Goal: Task Accomplishment & Management: Use online tool/utility

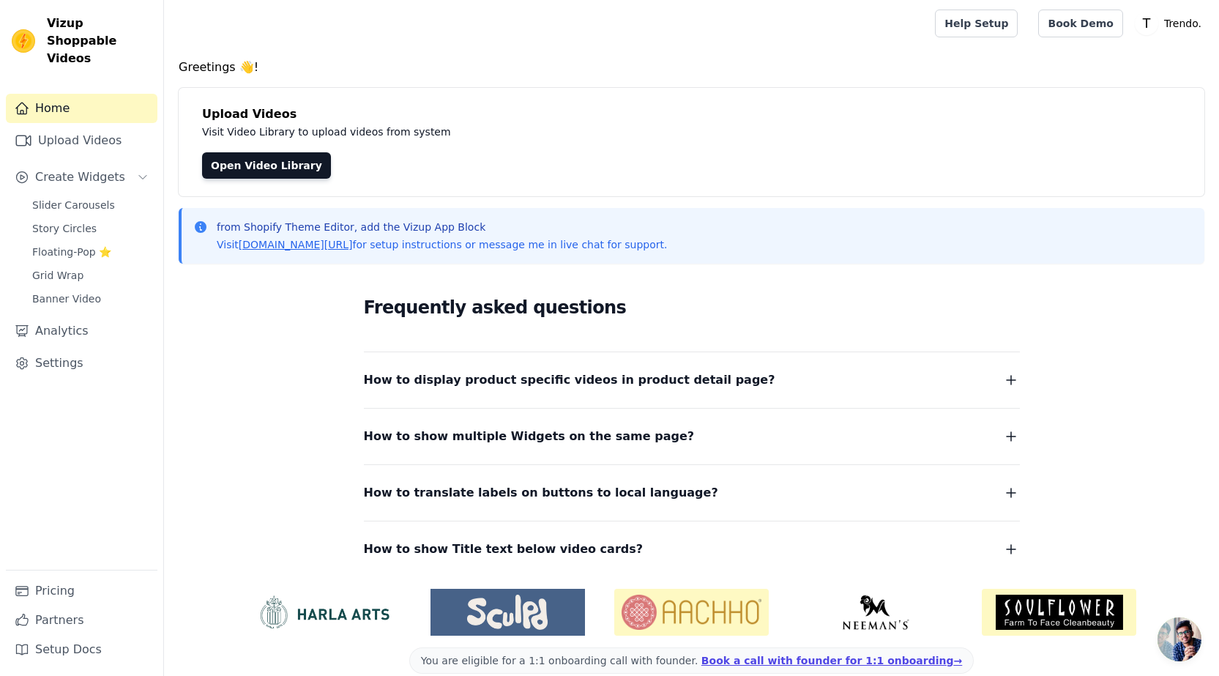
click at [1010, 381] on icon "button" at bounding box center [1011, 380] width 18 height 18
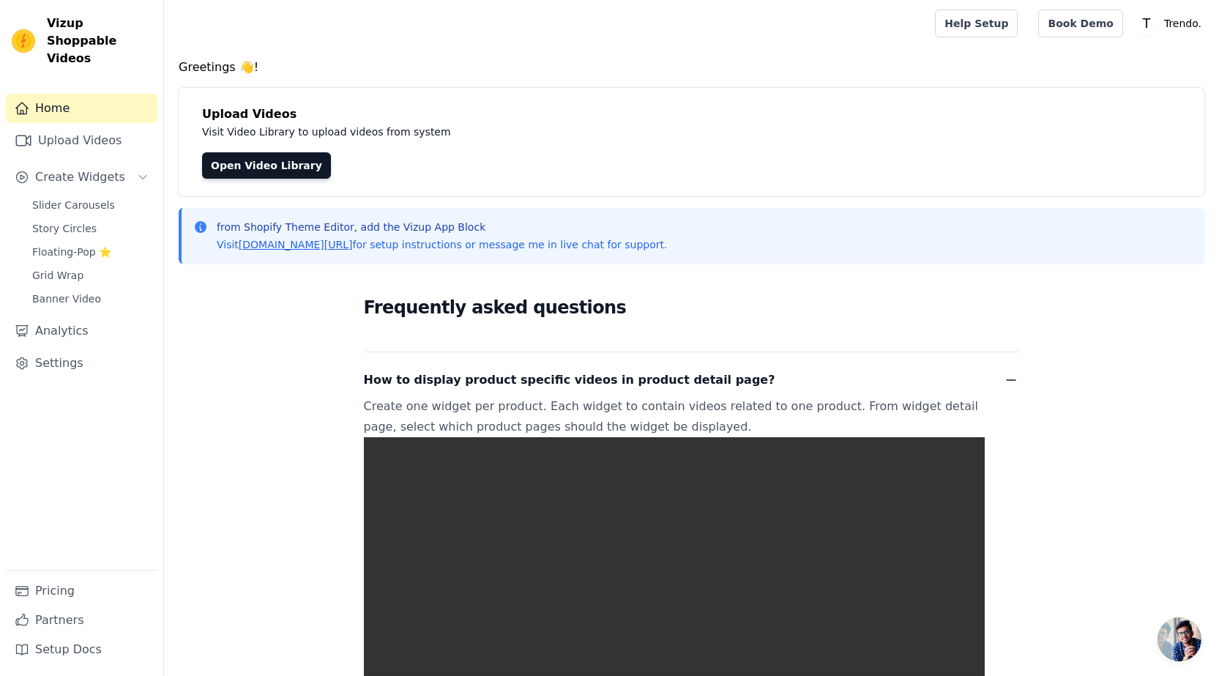
scroll to position [220, 0]
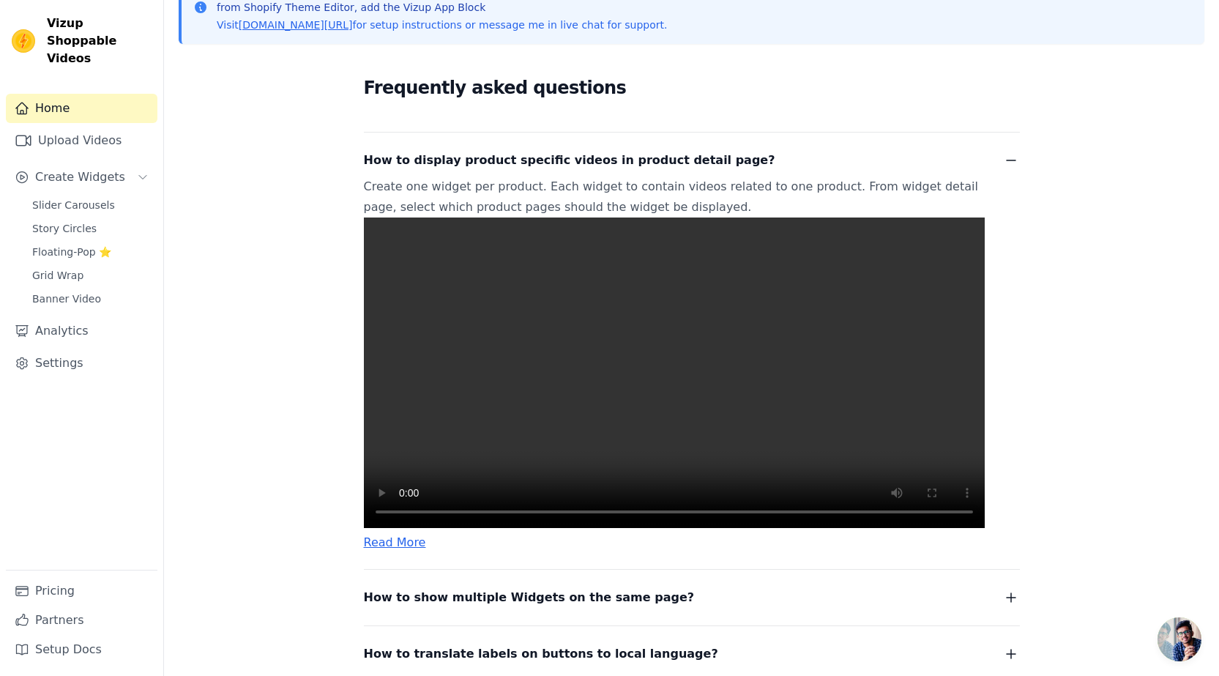
click at [654, 367] on video at bounding box center [674, 372] width 621 height 310
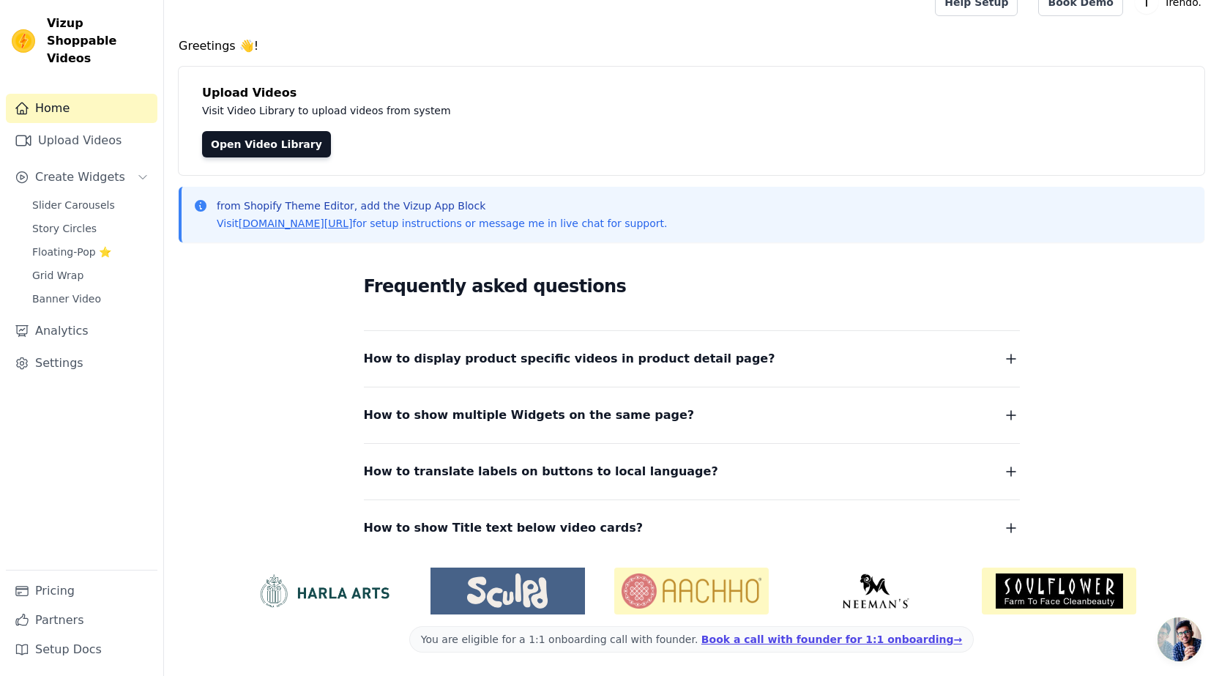
click at [1018, 363] on icon "button" at bounding box center [1011, 359] width 18 height 18
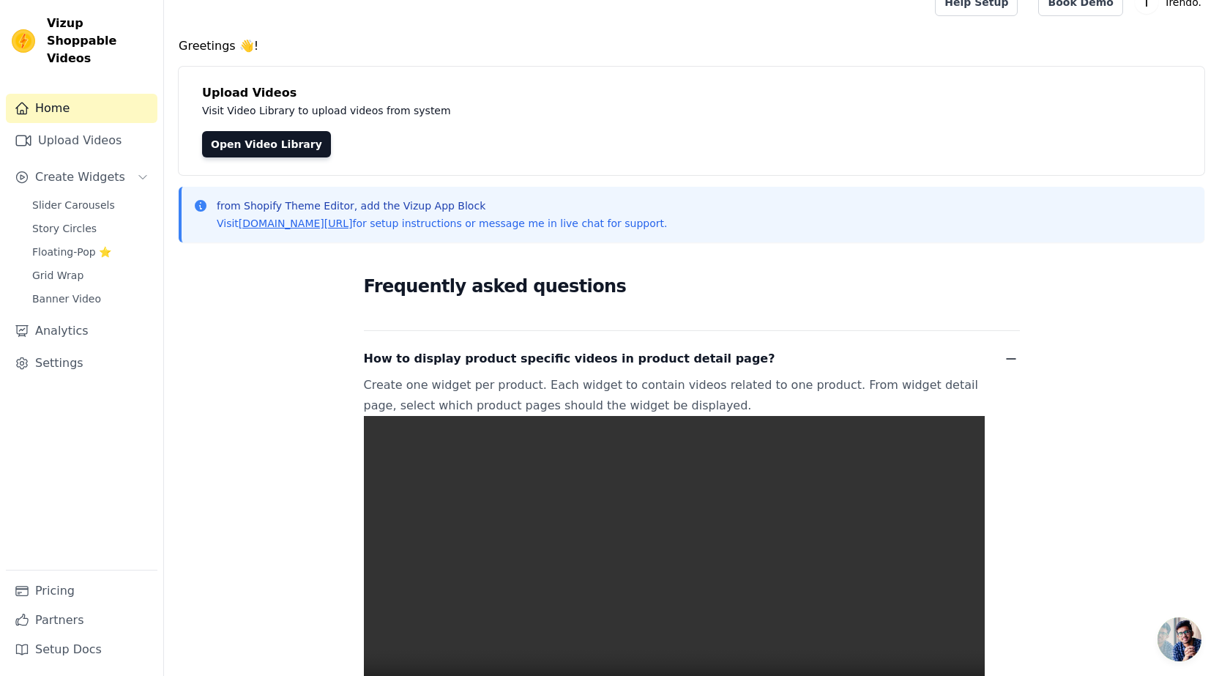
scroll to position [314, 0]
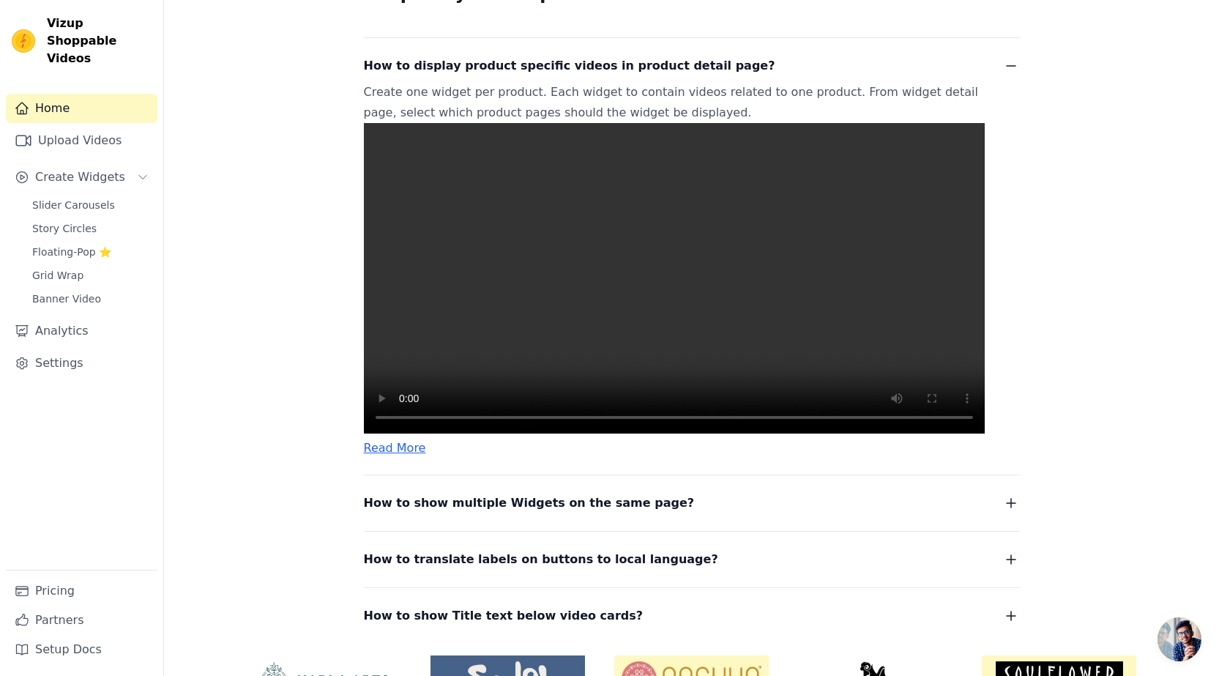
click at [696, 340] on video at bounding box center [674, 278] width 621 height 310
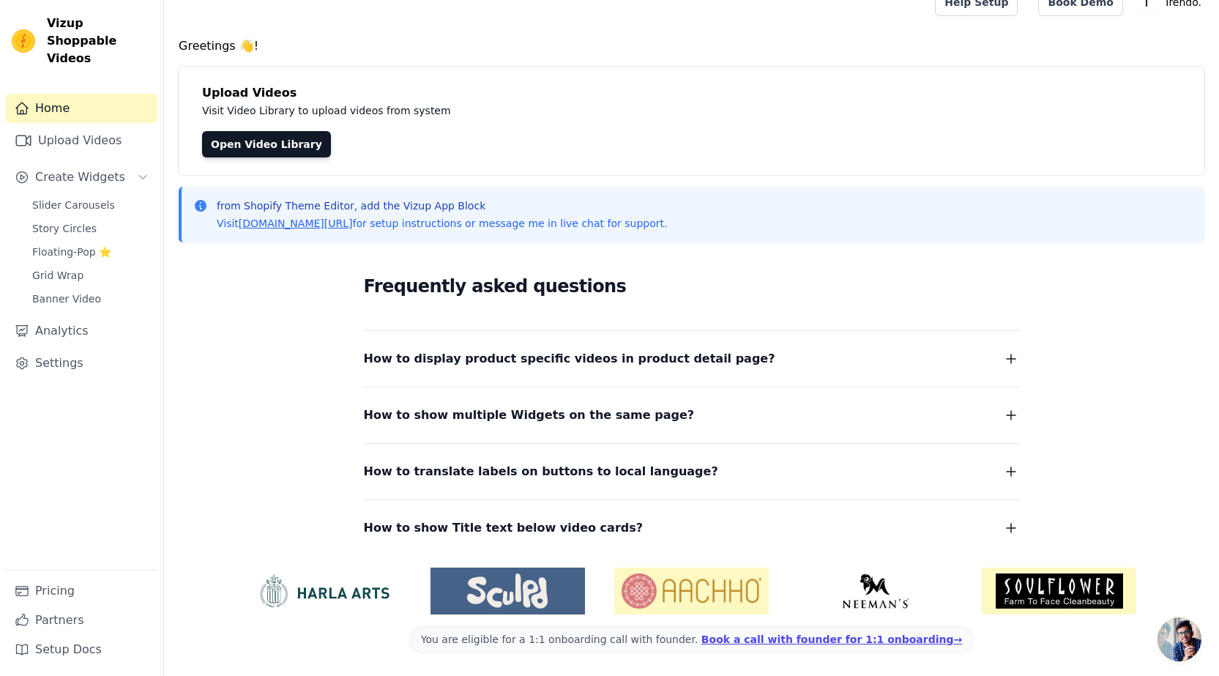
scroll to position [21, 0]
click at [732, 339] on div "How to display product specific videos in product detail page? Create one widge…" at bounding box center [692, 350] width 656 height 38
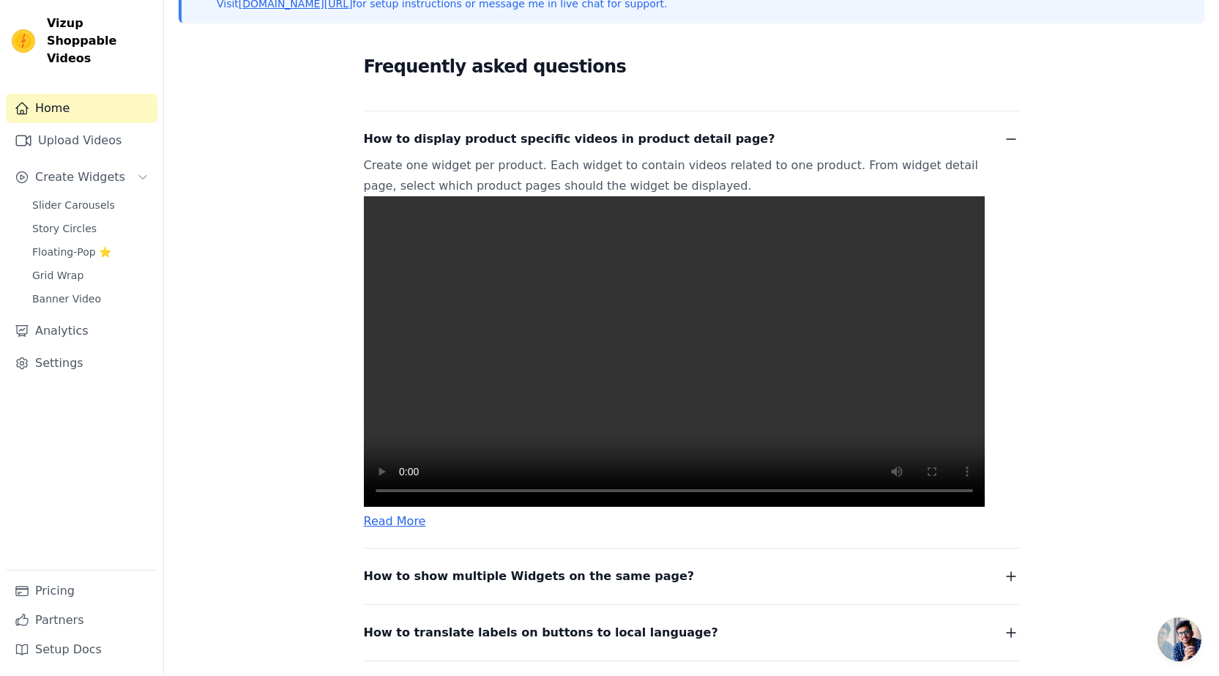
scroll to position [387, 0]
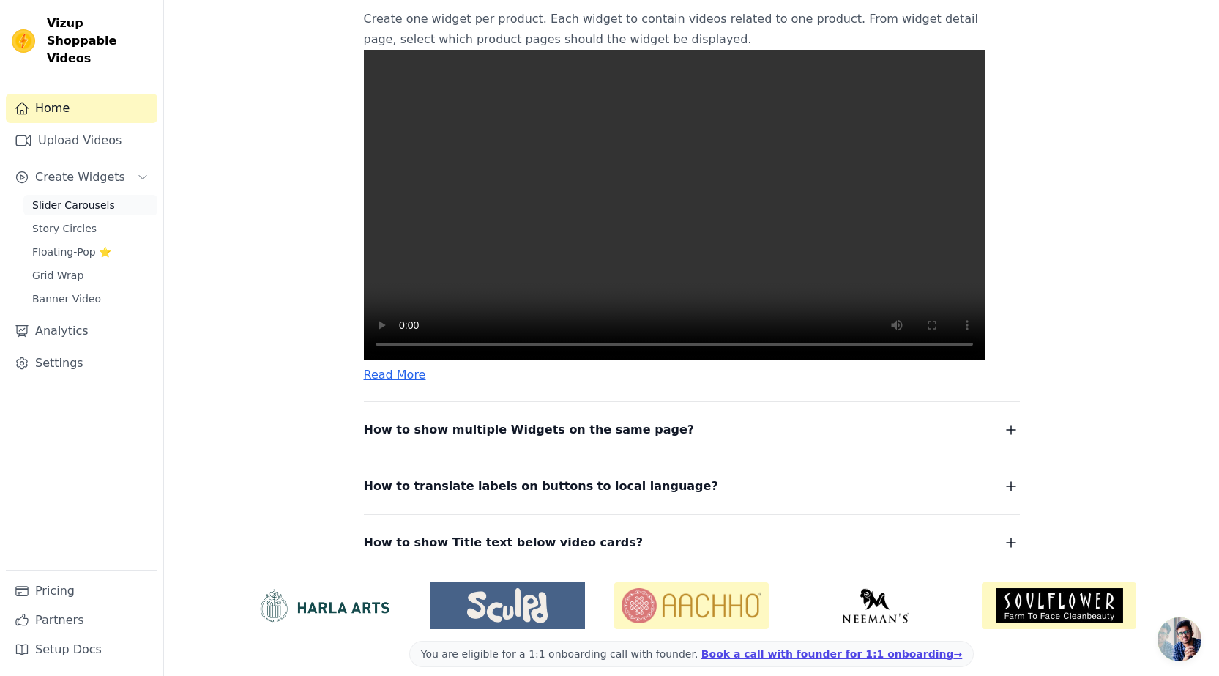
click at [79, 198] on span "Slider Carousels" at bounding box center [73, 205] width 83 height 15
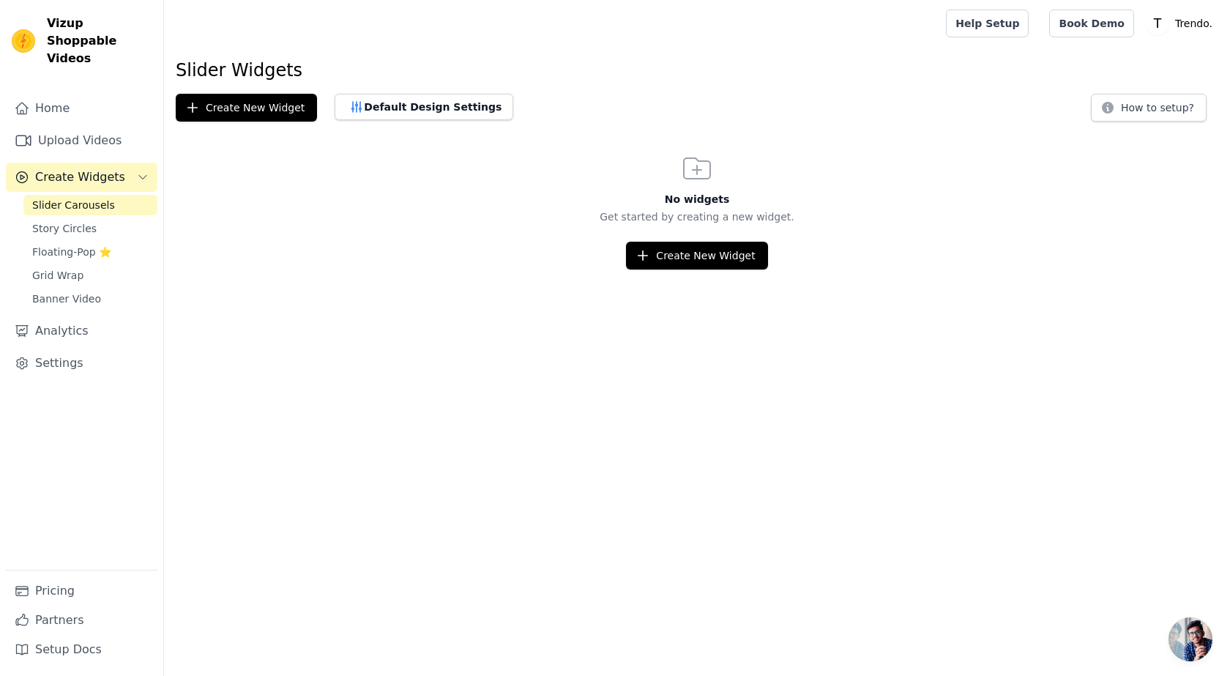
click at [88, 168] on button "Create Widgets" at bounding box center [82, 177] width 152 height 29
click at [103, 168] on span "Create Widgets" at bounding box center [80, 177] width 90 height 18
click at [94, 198] on span "Slider Carousels" at bounding box center [73, 205] width 83 height 15
click at [86, 95] on link "Home" at bounding box center [82, 108] width 152 height 29
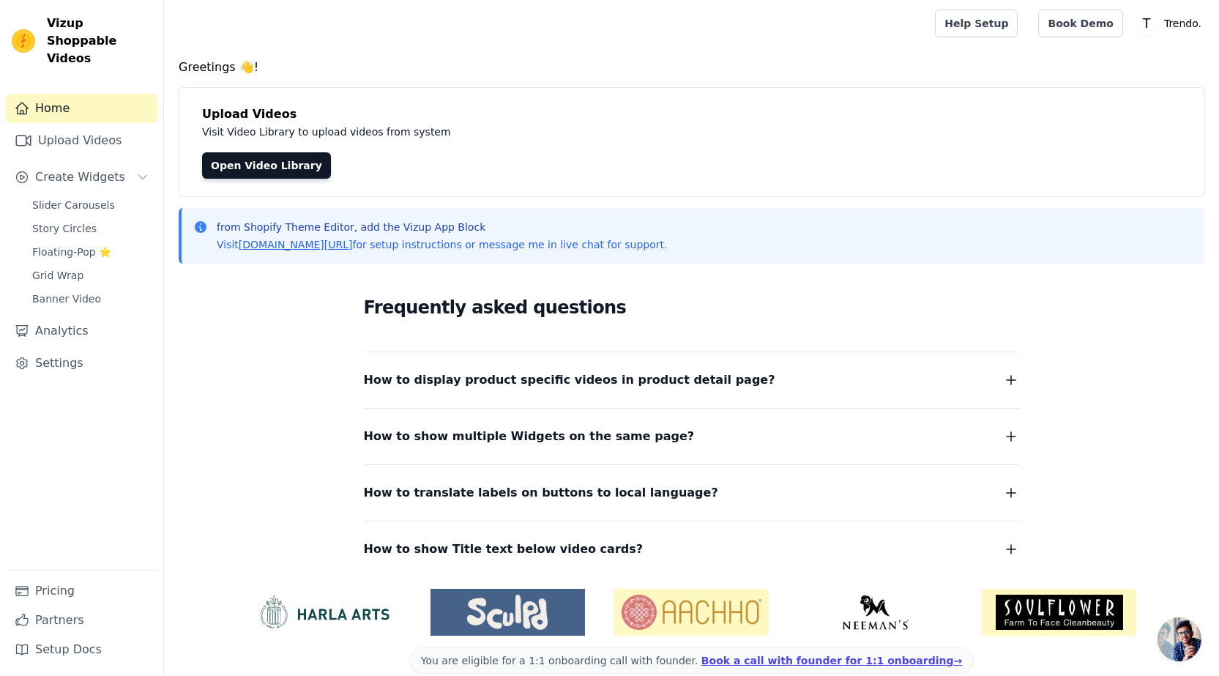
click at [1007, 376] on icon "button" at bounding box center [1011, 380] width 18 height 18
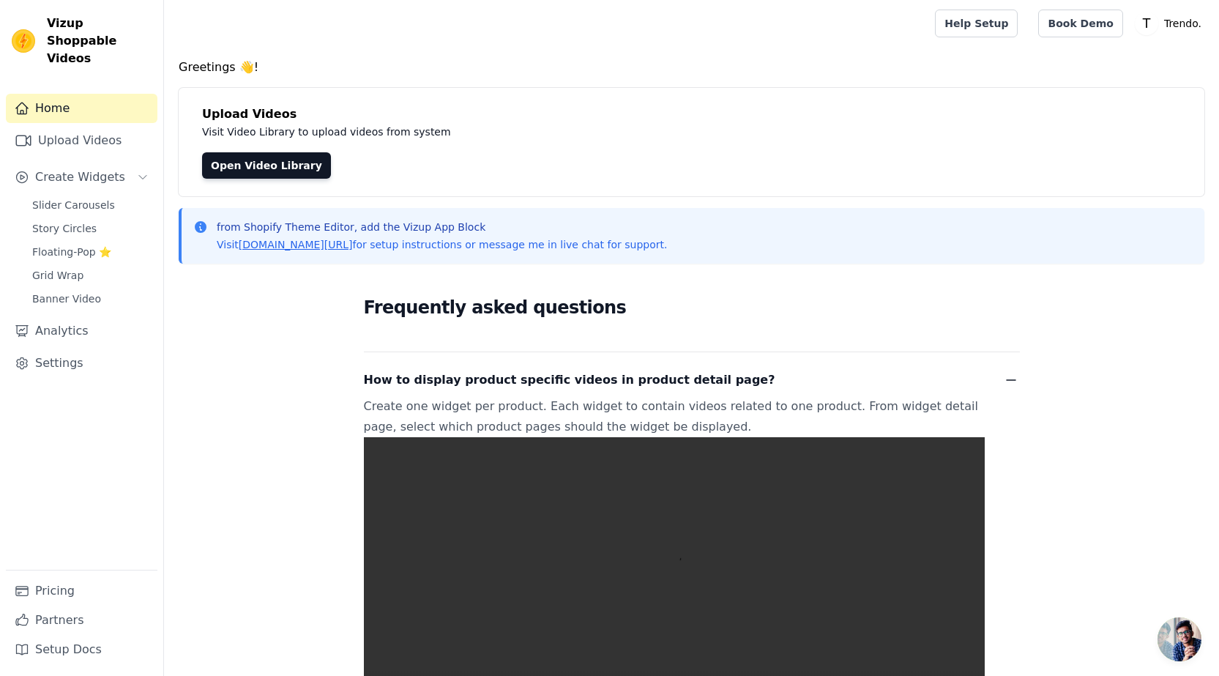
scroll to position [220, 0]
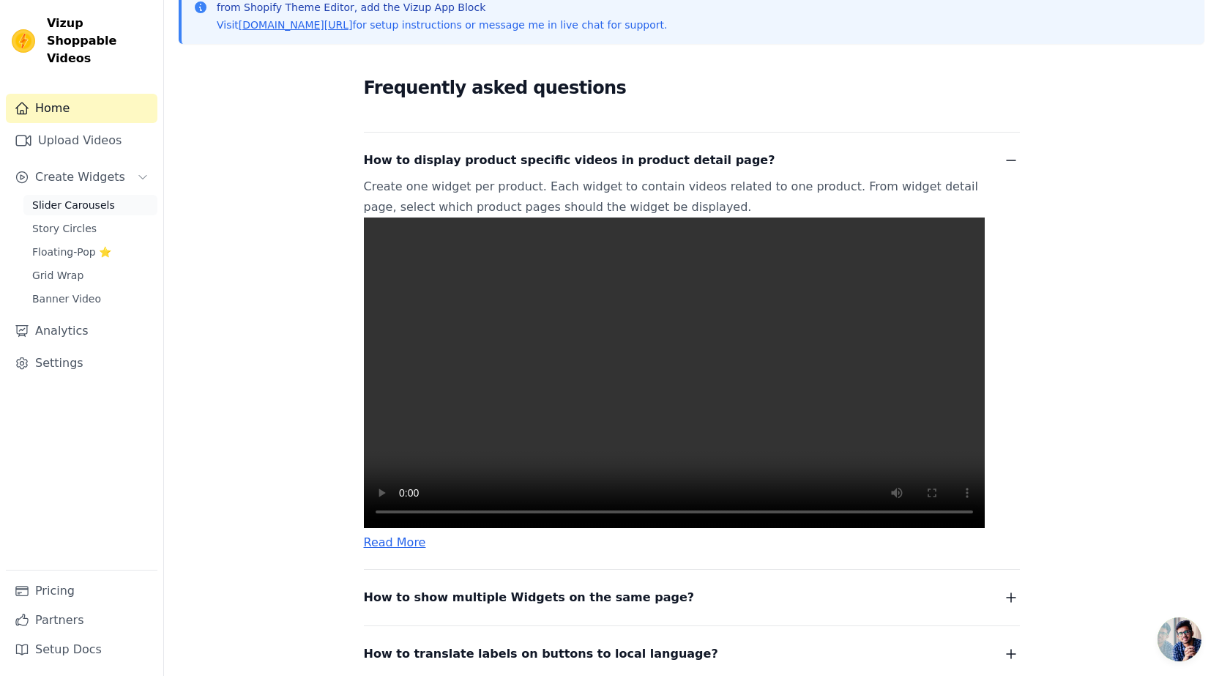
click at [75, 198] on span "Slider Carousels" at bounding box center [73, 205] width 83 height 15
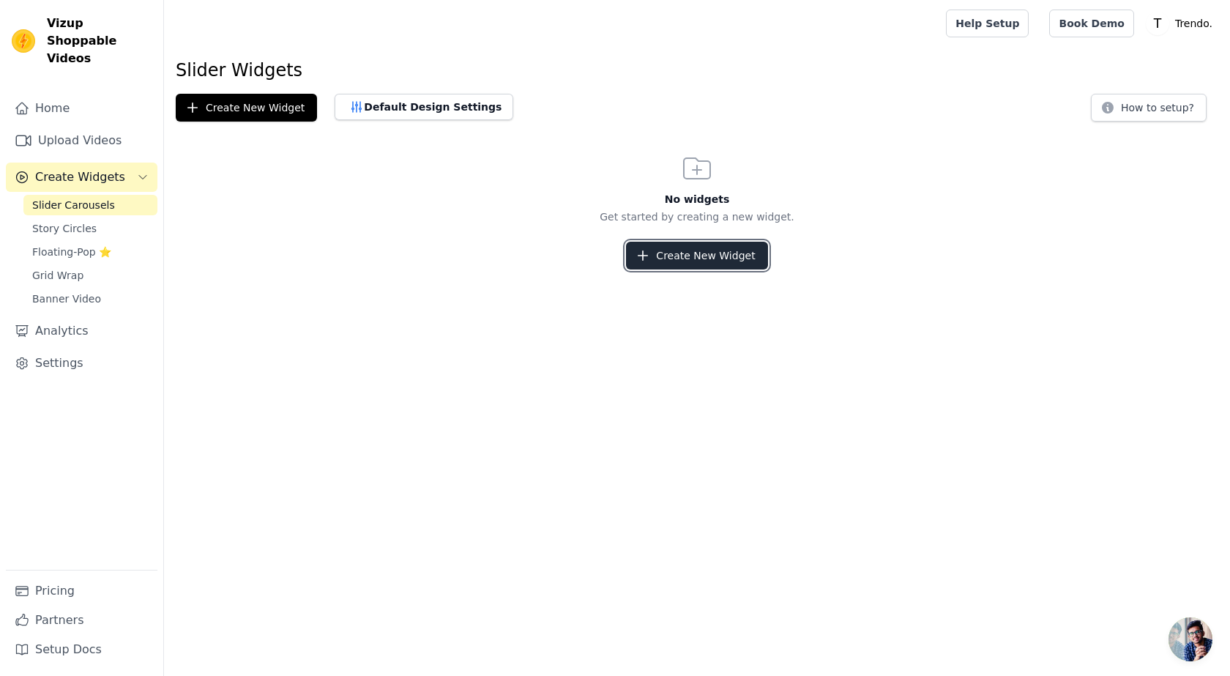
click at [668, 256] on button "Create New Widget" at bounding box center [696, 256] width 141 height 28
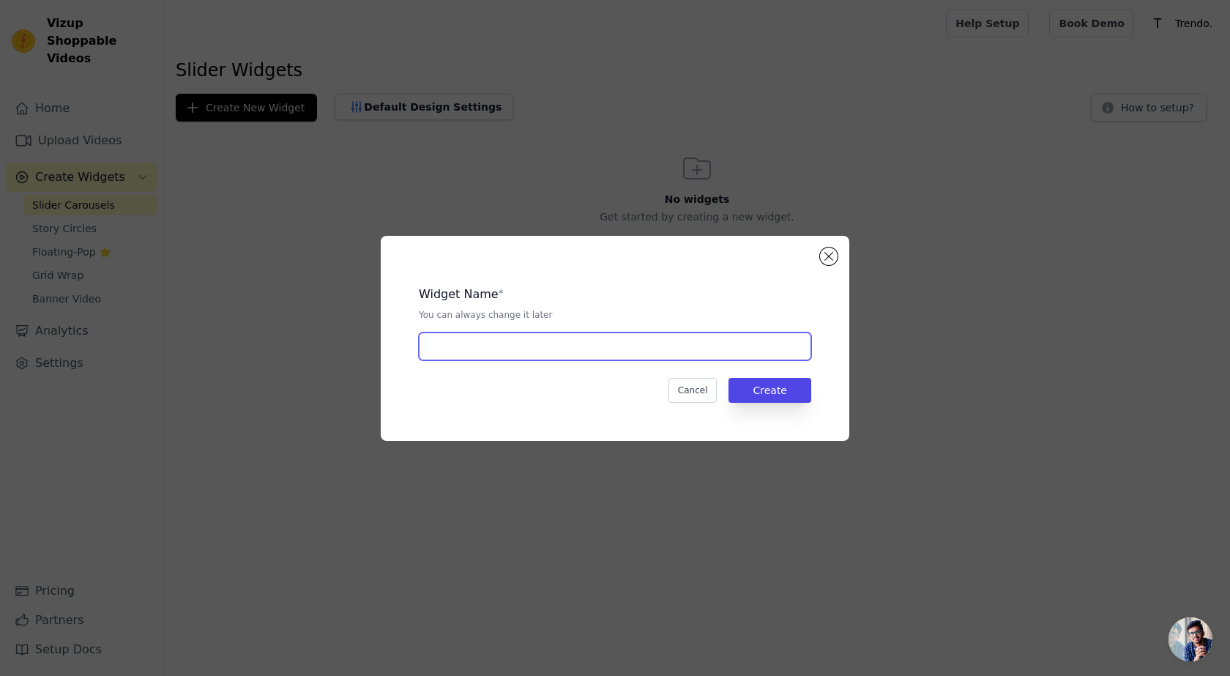
click at [548, 347] on input "text" at bounding box center [615, 346] width 392 height 28
type input "bag"
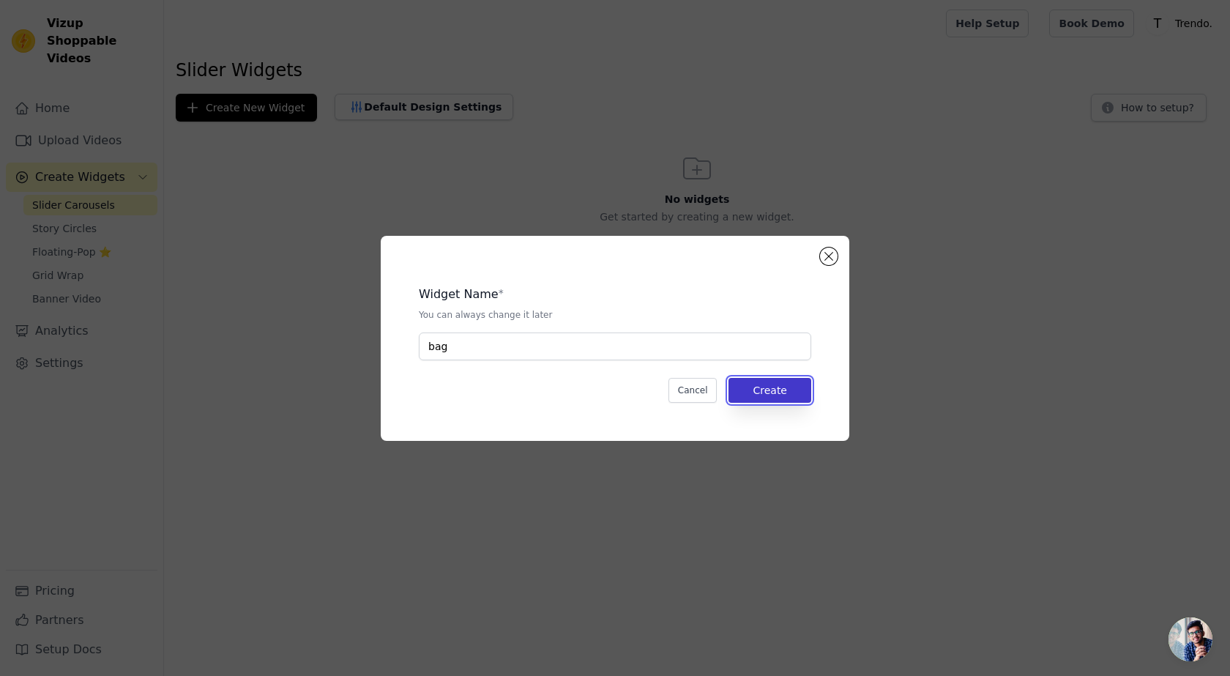
click at [782, 392] on button "Create" at bounding box center [770, 390] width 83 height 25
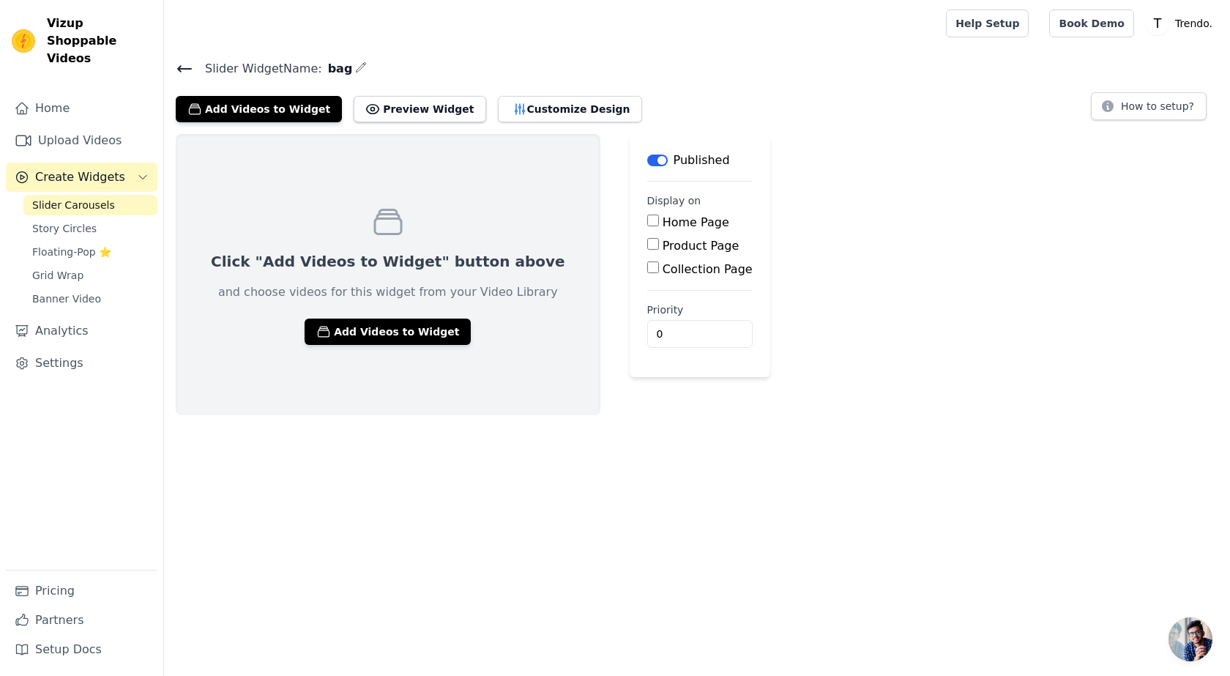
click at [647, 223] on input "Home Page" at bounding box center [653, 221] width 12 height 12
checkbox input "true"
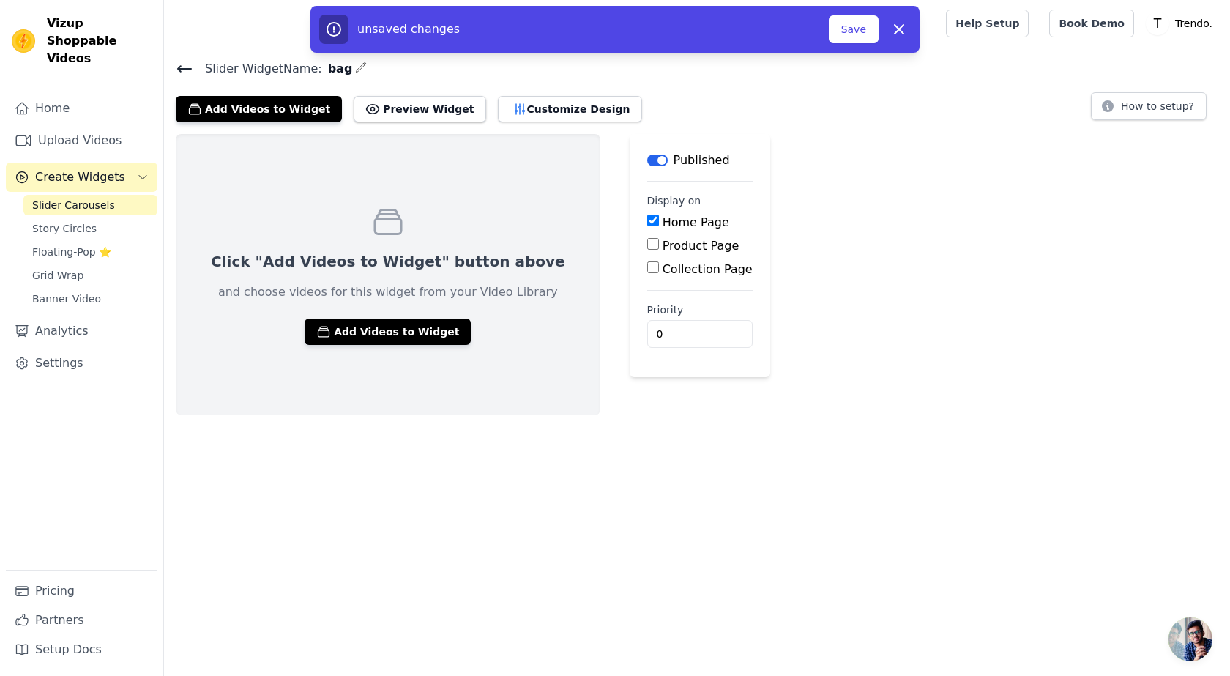
click at [647, 246] on input "Product Page" at bounding box center [653, 244] width 12 height 12
checkbox input "true"
click at [659, 283] on input "Specific Product Pages" at bounding box center [665, 285] width 12 height 12
radio input "true"
click at [659, 321] on button "Select Products" at bounding box center [708, 320] width 98 height 25
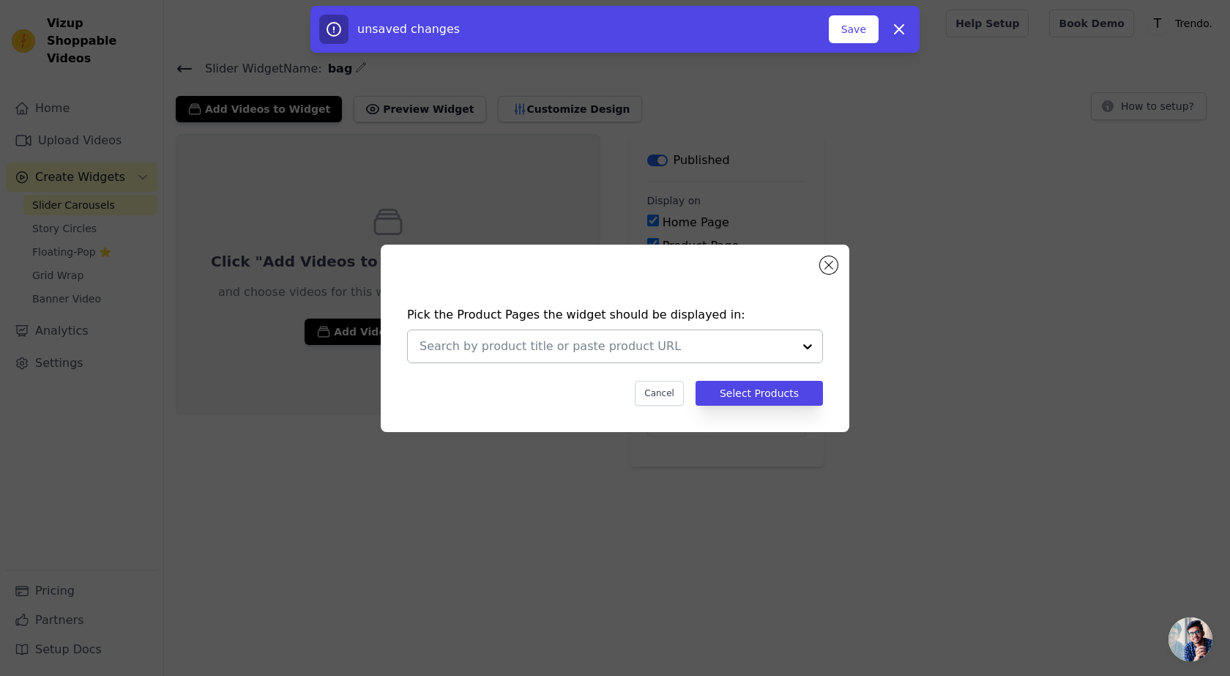
click at [807, 351] on div at bounding box center [807, 346] width 29 height 32
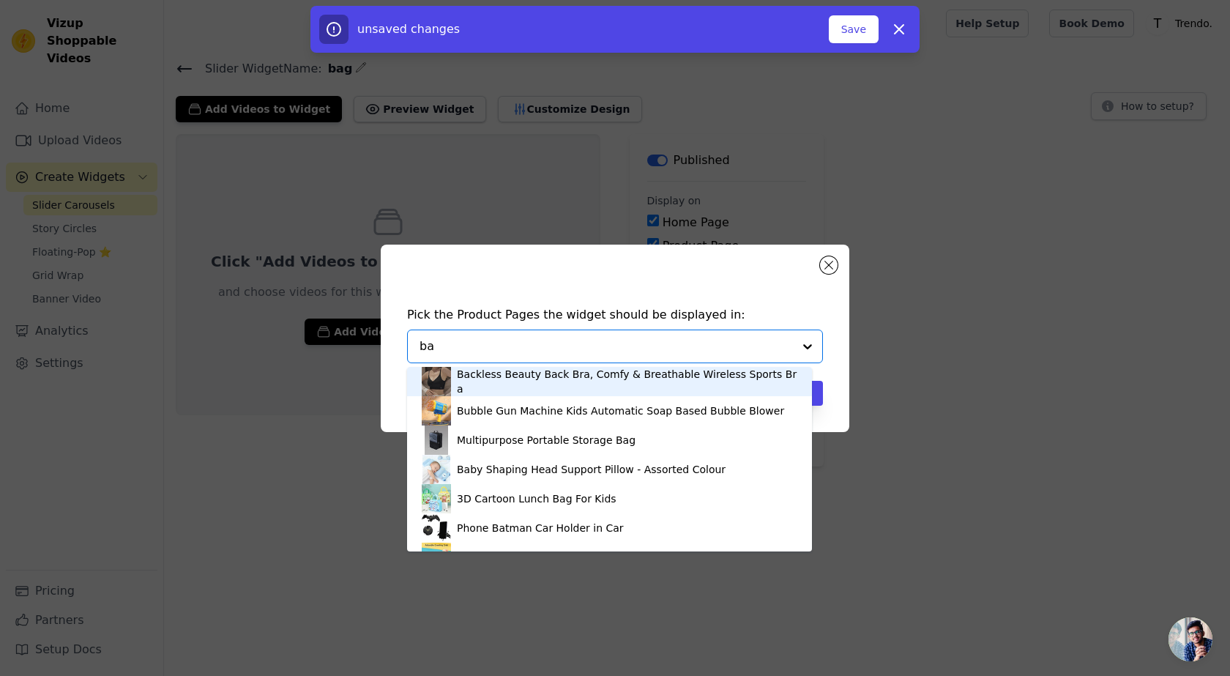
type input "bag"
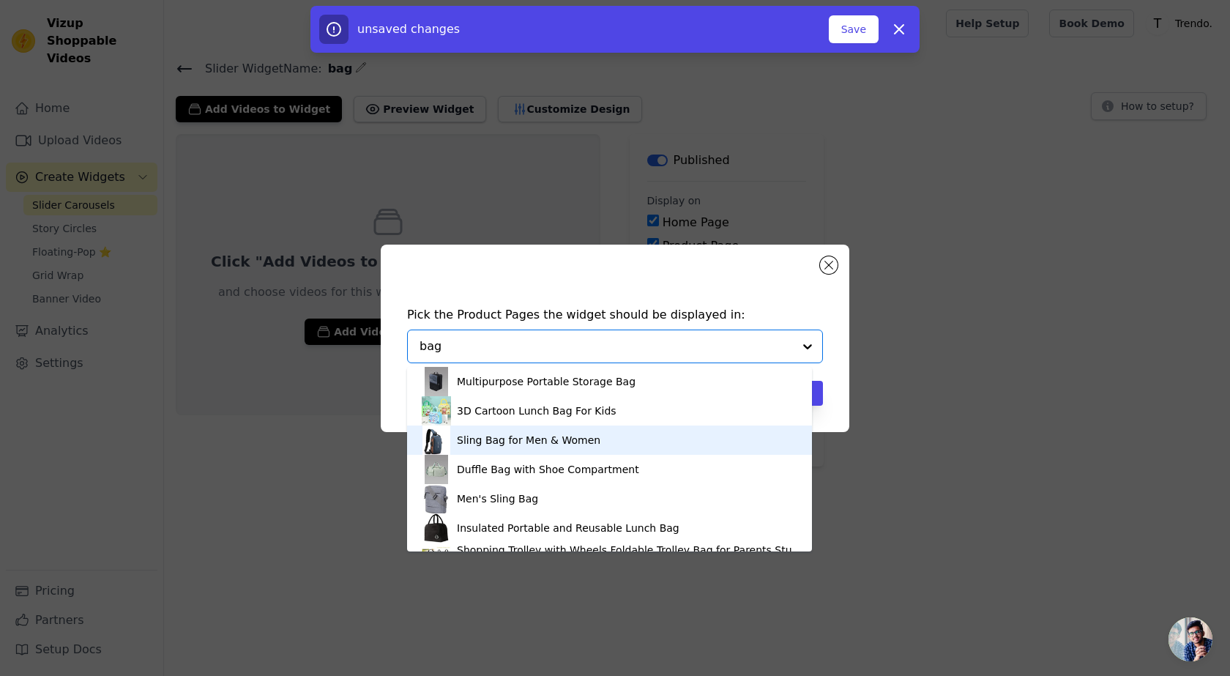
click at [488, 438] on div "Sling Bag for Men & Women" at bounding box center [529, 440] width 144 height 15
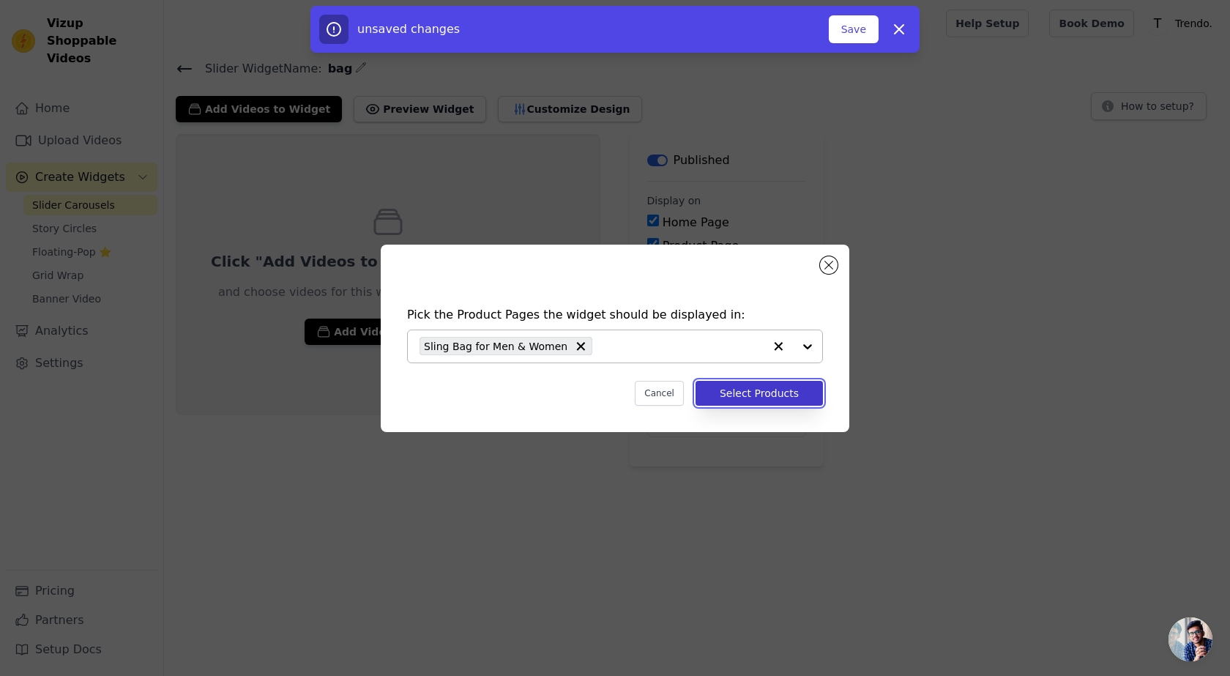
click at [788, 393] on button "Select Products" at bounding box center [759, 393] width 127 height 25
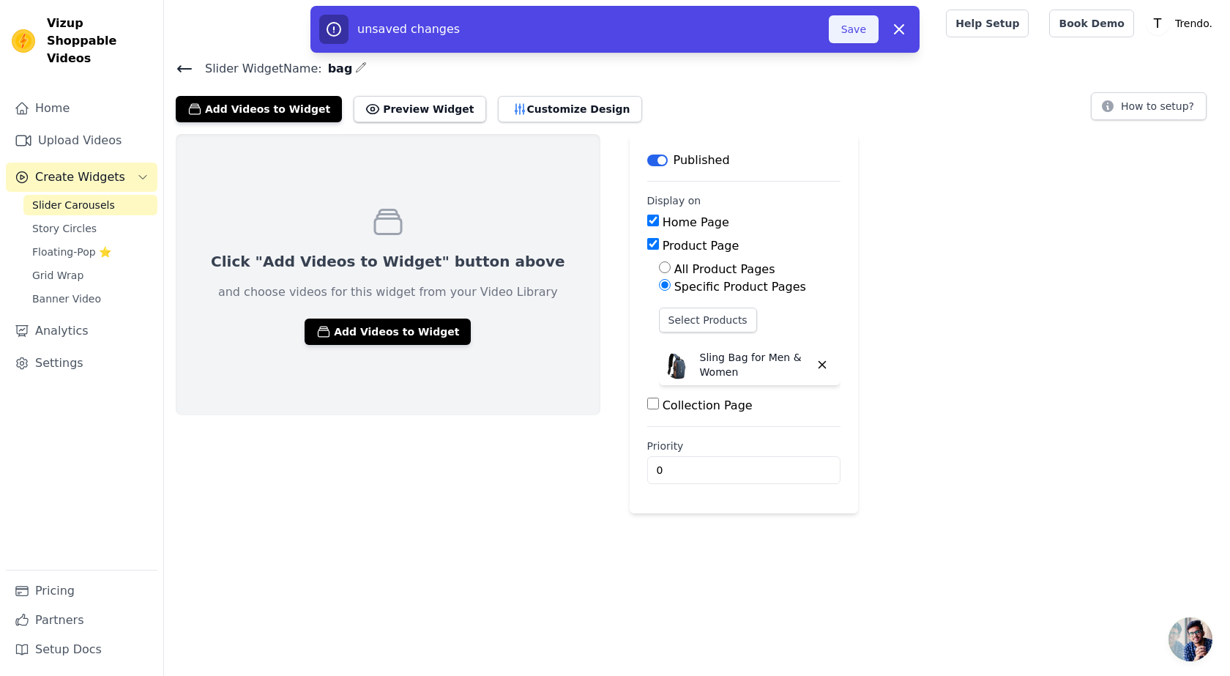
click at [854, 29] on button "Save" at bounding box center [854, 29] width 50 height 28
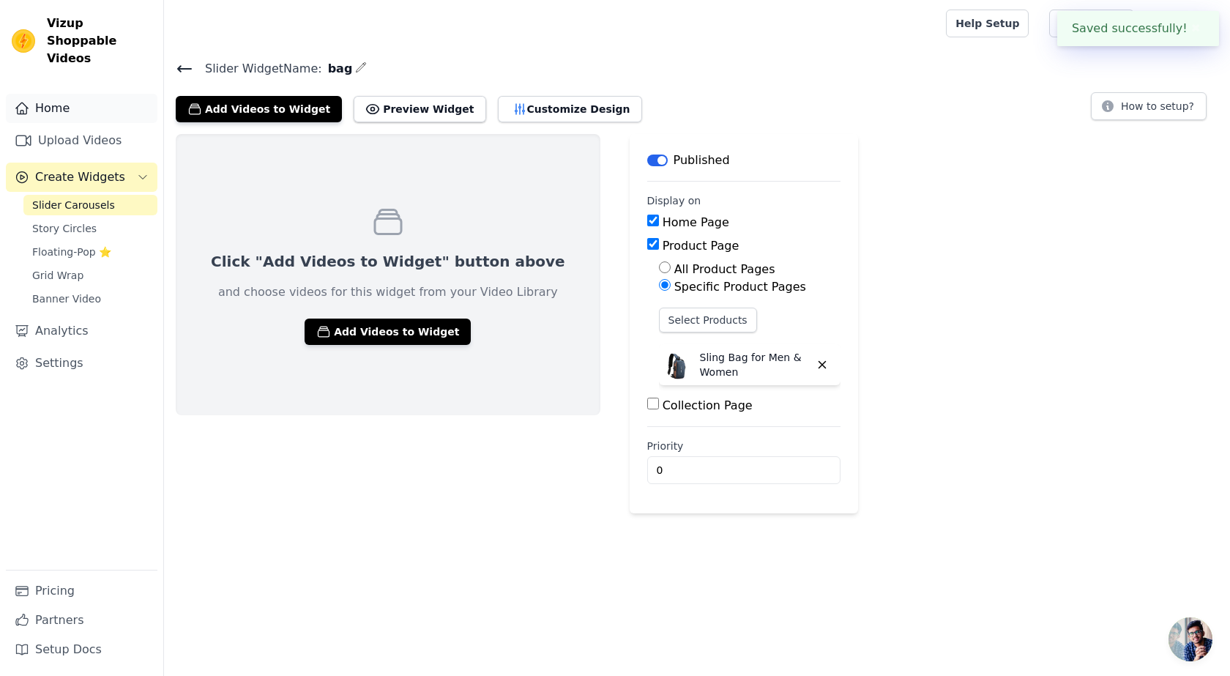
click at [64, 97] on link "Home" at bounding box center [82, 108] width 152 height 29
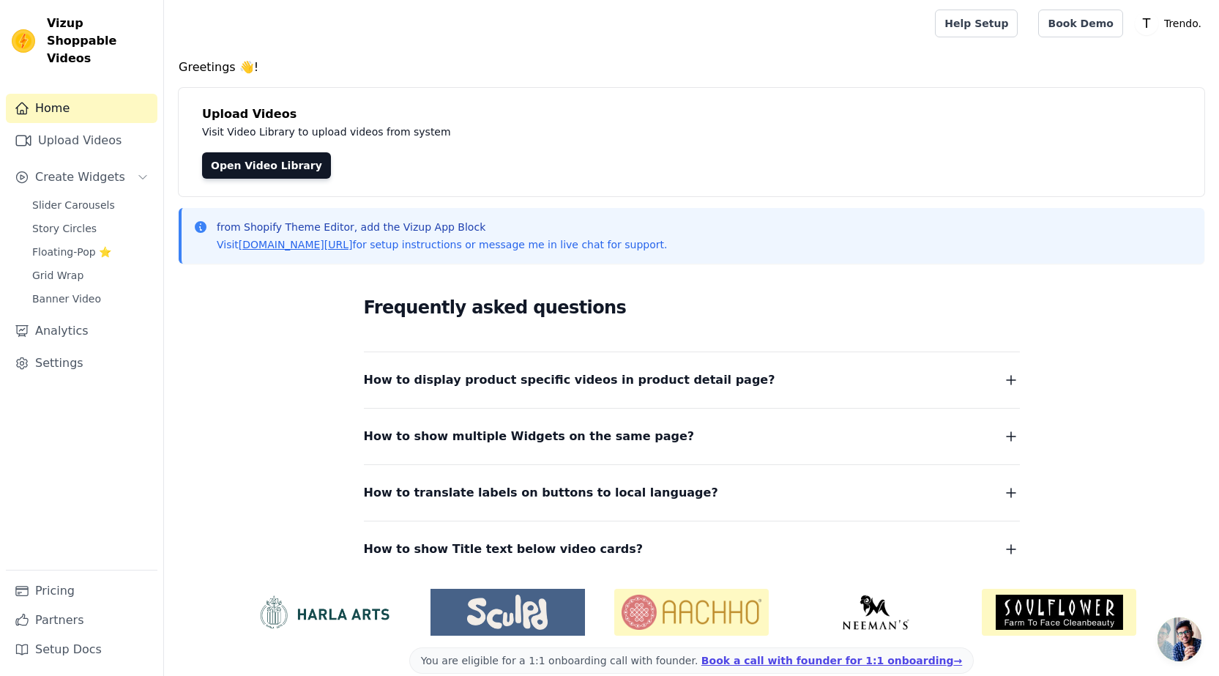
click at [1008, 387] on icon "button" at bounding box center [1011, 380] width 18 height 18
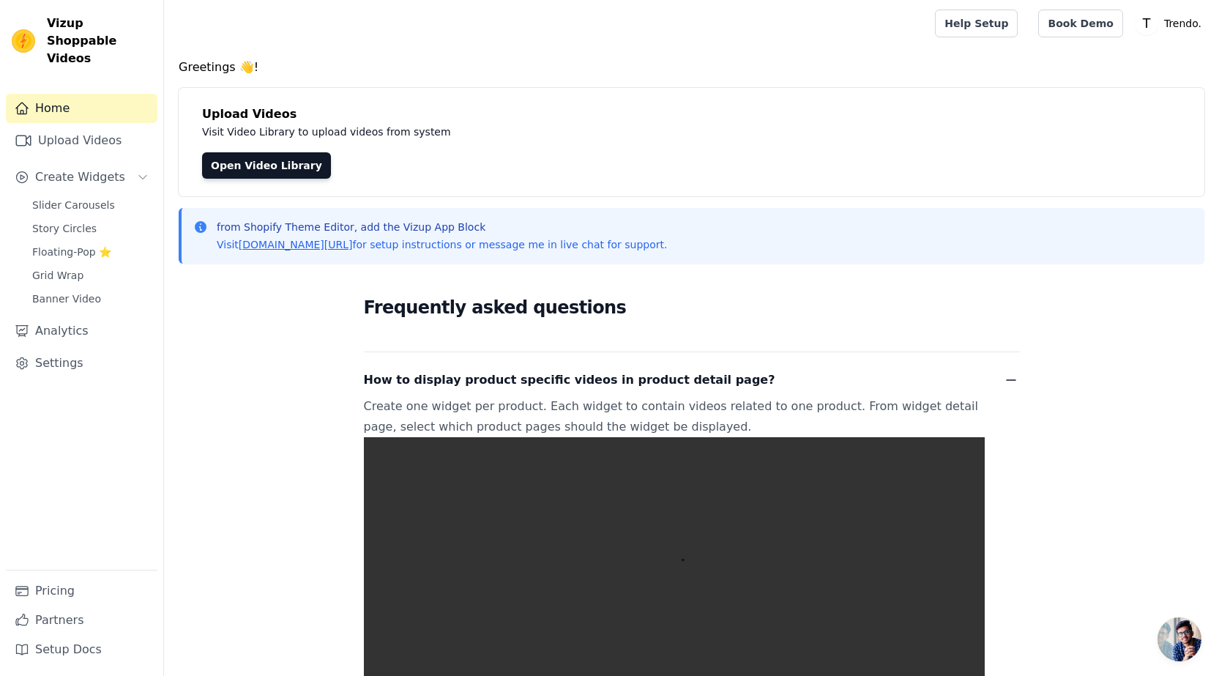
scroll to position [366, 0]
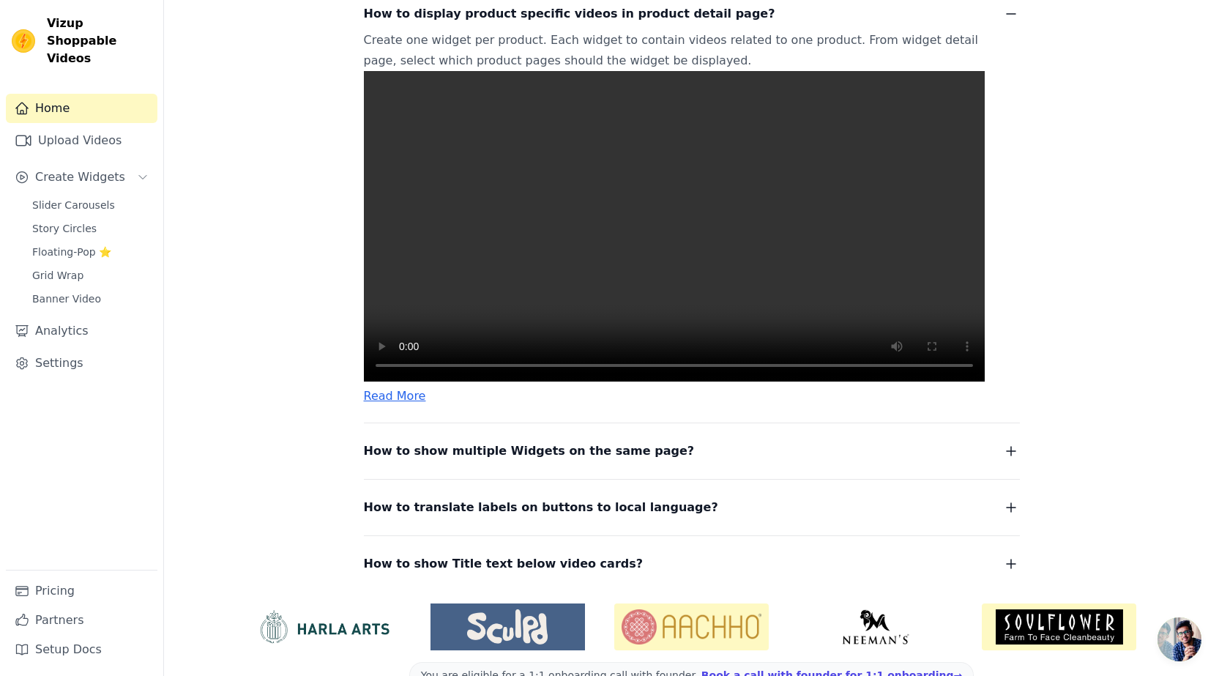
click at [668, 326] on video at bounding box center [674, 226] width 621 height 310
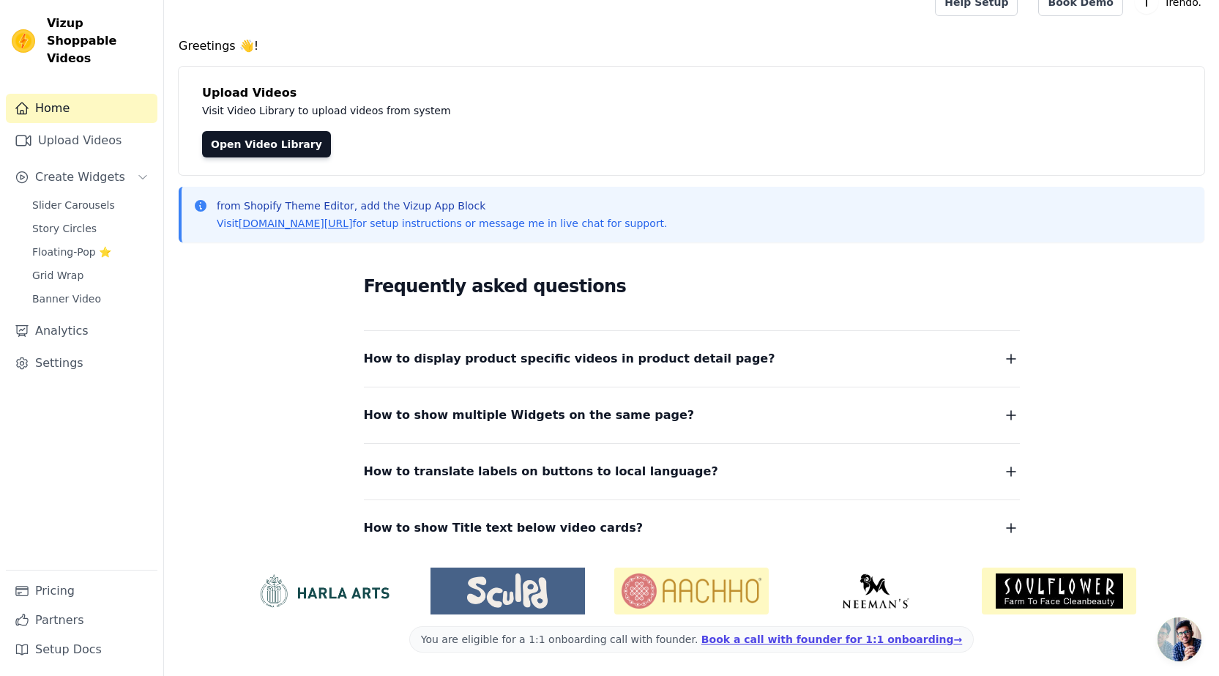
click at [993, 381] on dl "How to display product specific videos in product detail page? Create one widge…" at bounding box center [692, 434] width 656 height 208
click at [1005, 360] on icon "button" at bounding box center [1011, 359] width 18 height 18
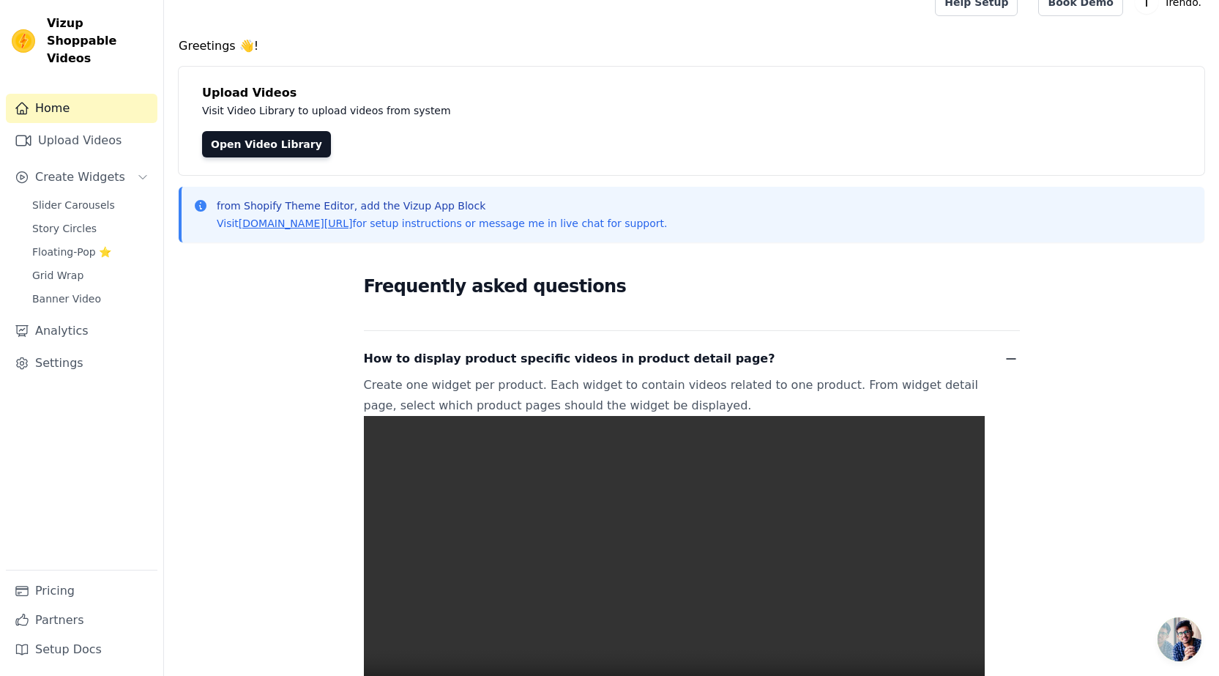
scroll to position [387, 0]
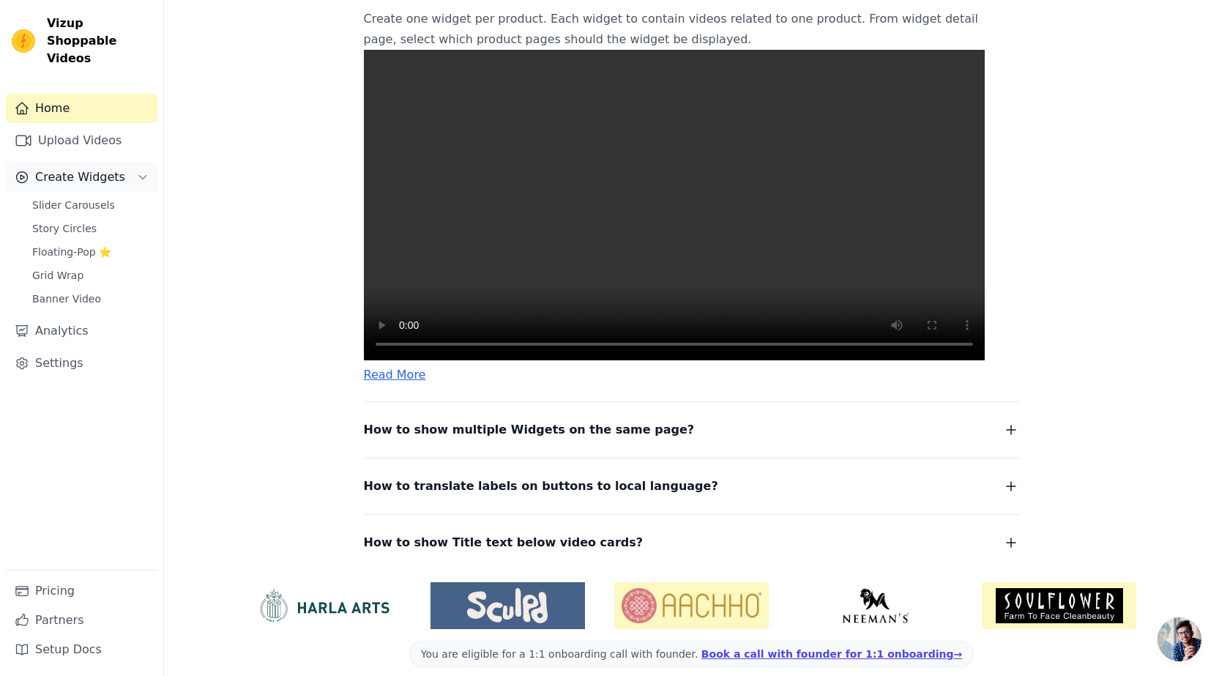
click at [59, 168] on span "Create Widgets" at bounding box center [80, 177] width 90 height 18
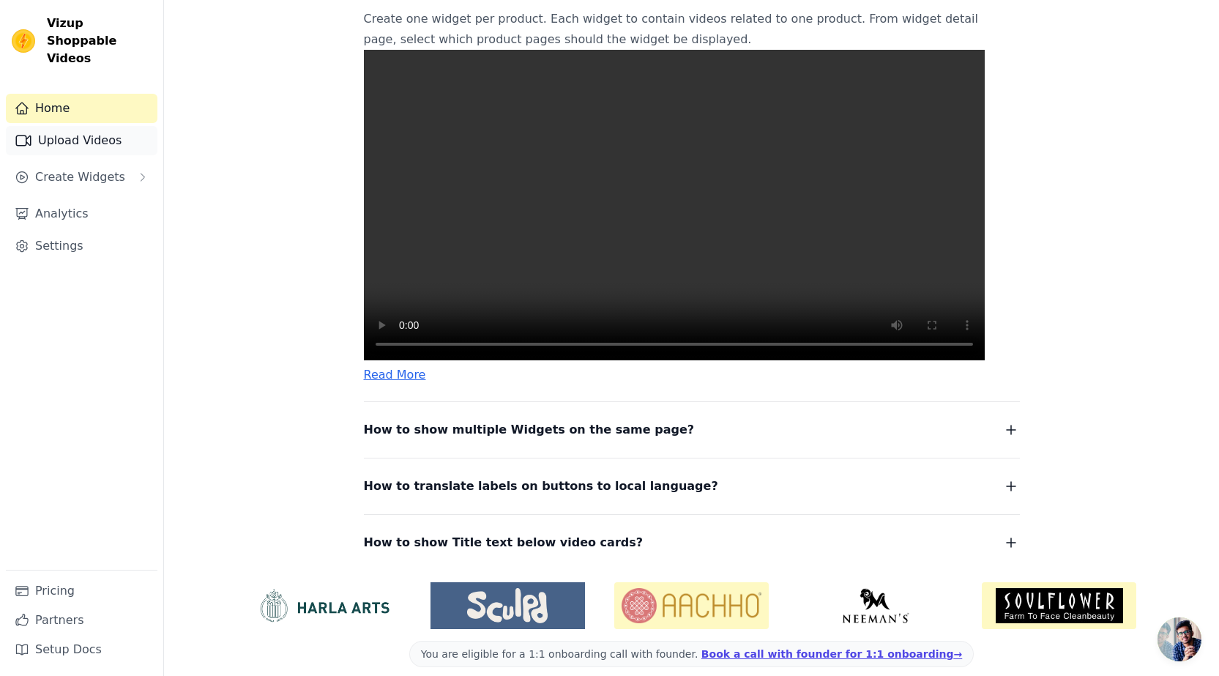
click at [54, 126] on link "Upload Videos" at bounding box center [82, 140] width 152 height 29
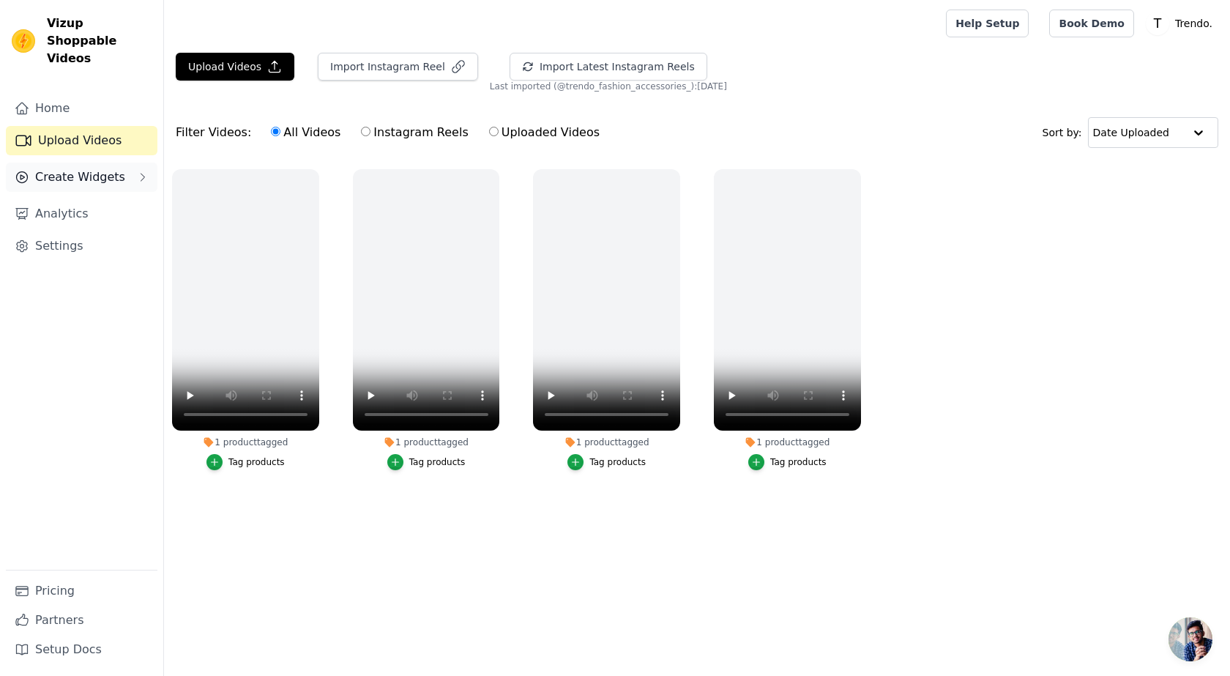
click at [102, 168] on span "Create Widgets" at bounding box center [80, 177] width 90 height 18
click at [89, 198] on span "Slider Carousels" at bounding box center [73, 205] width 83 height 15
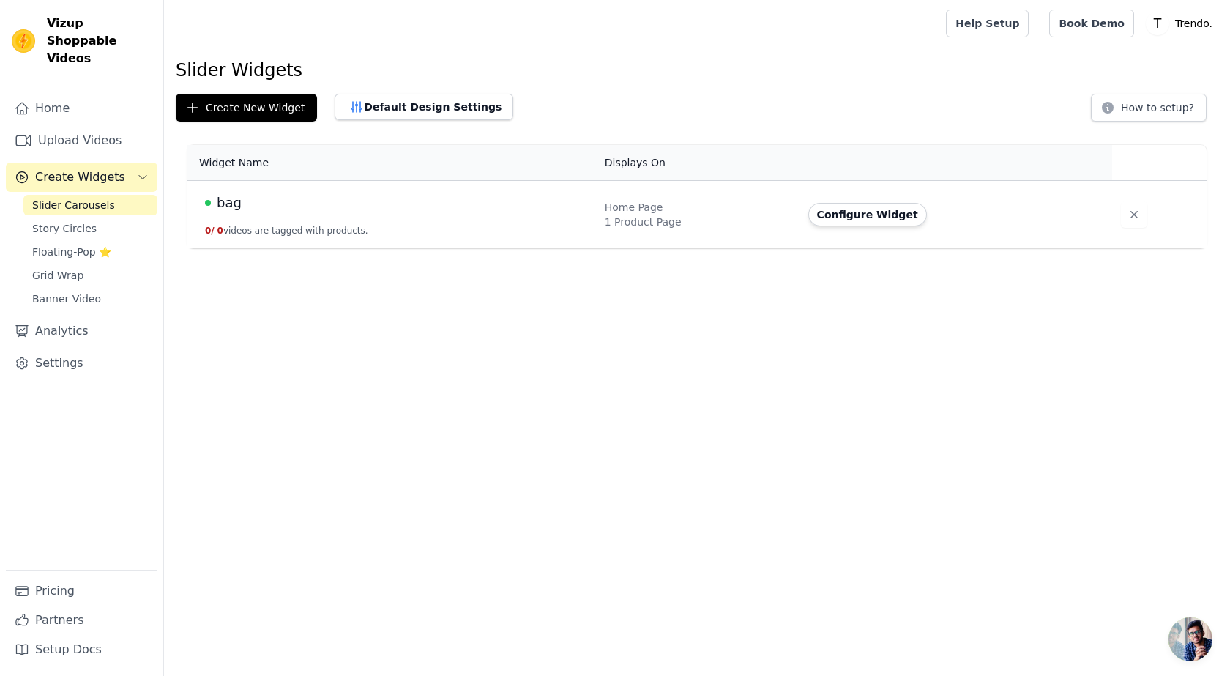
click at [502, 223] on td "bag 0 / 0 videos are tagged with products." at bounding box center [391, 215] width 409 height 68
click at [730, 217] on div "1 Product Page" at bounding box center [698, 222] width 186 height 15
click at [860, 219] on button "Configure Widget" at bounding box center [867, 214] width 119 height 23
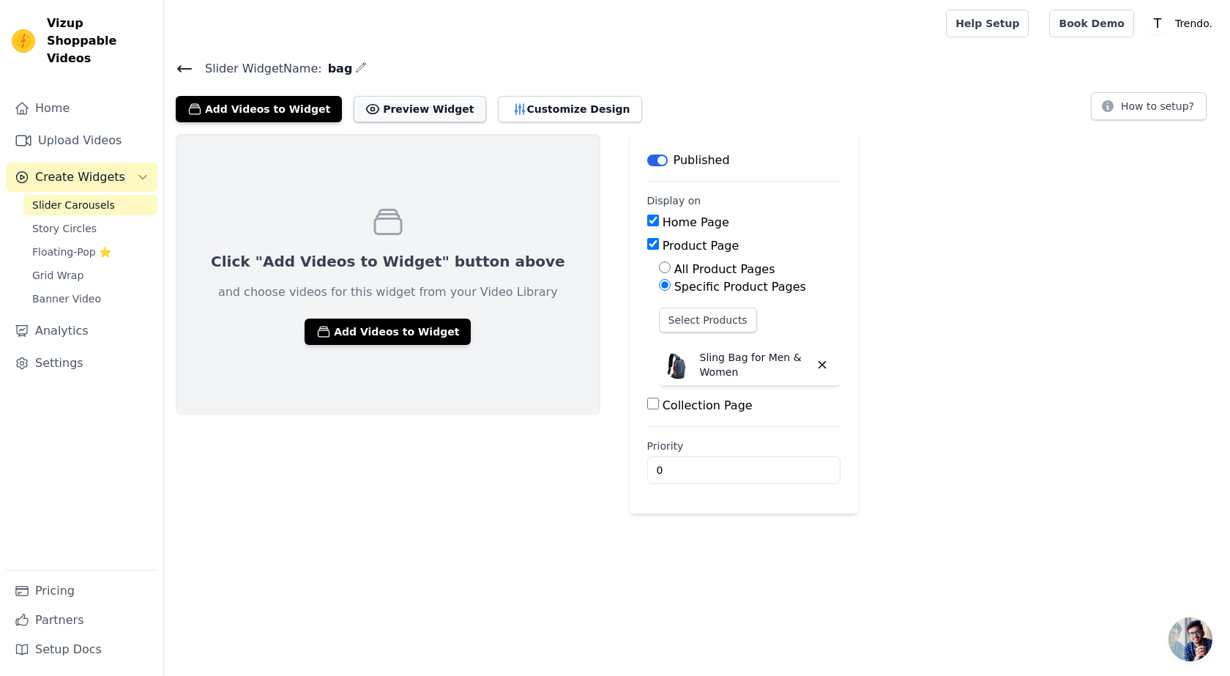
click at [378, 116] on button "Preview Widget" at bounding box center [420, 109] width 132 height 26
click at [100, 103] on link "Home" at bounding box center [82, 108] width 152 height 29
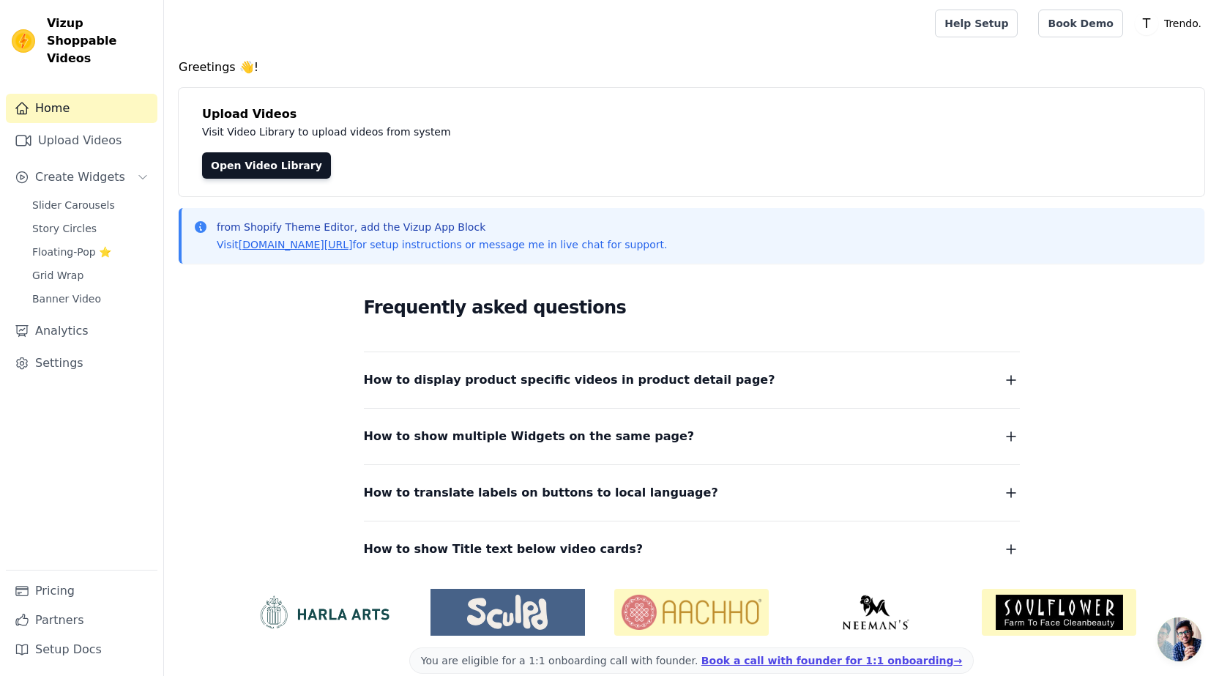
click at [1008, 381] on icon "button" at bounding box center [1011, 380] width 18 height 18
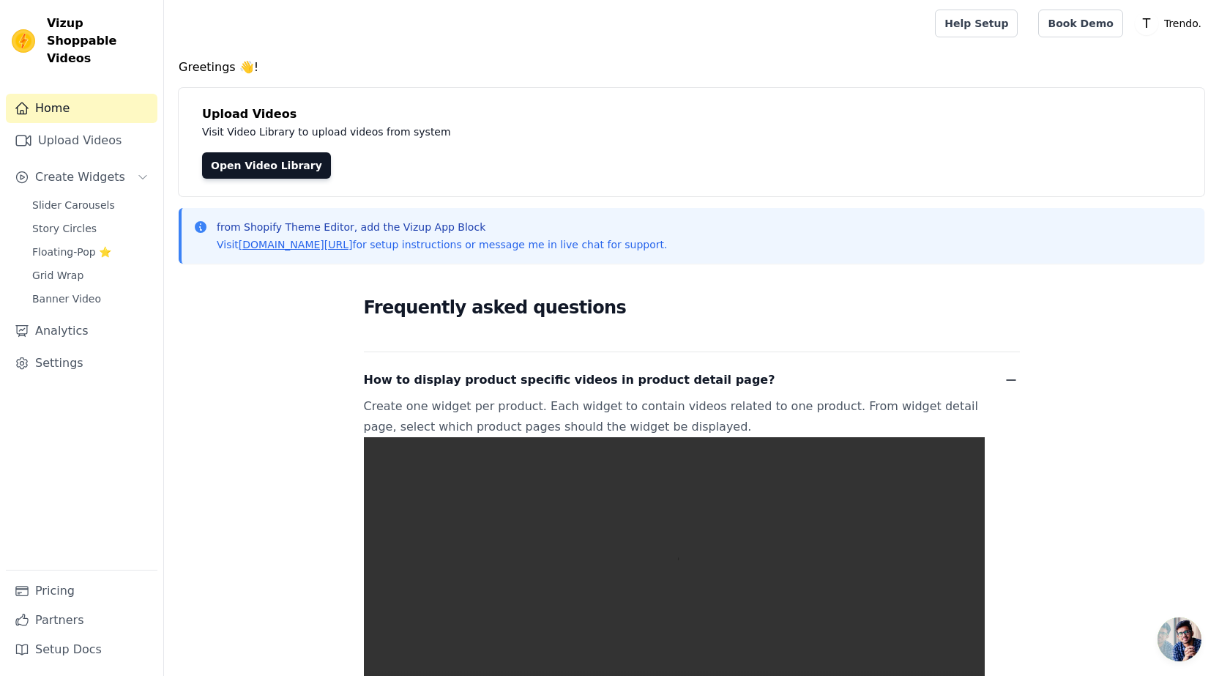
scroll to position [220, 0]
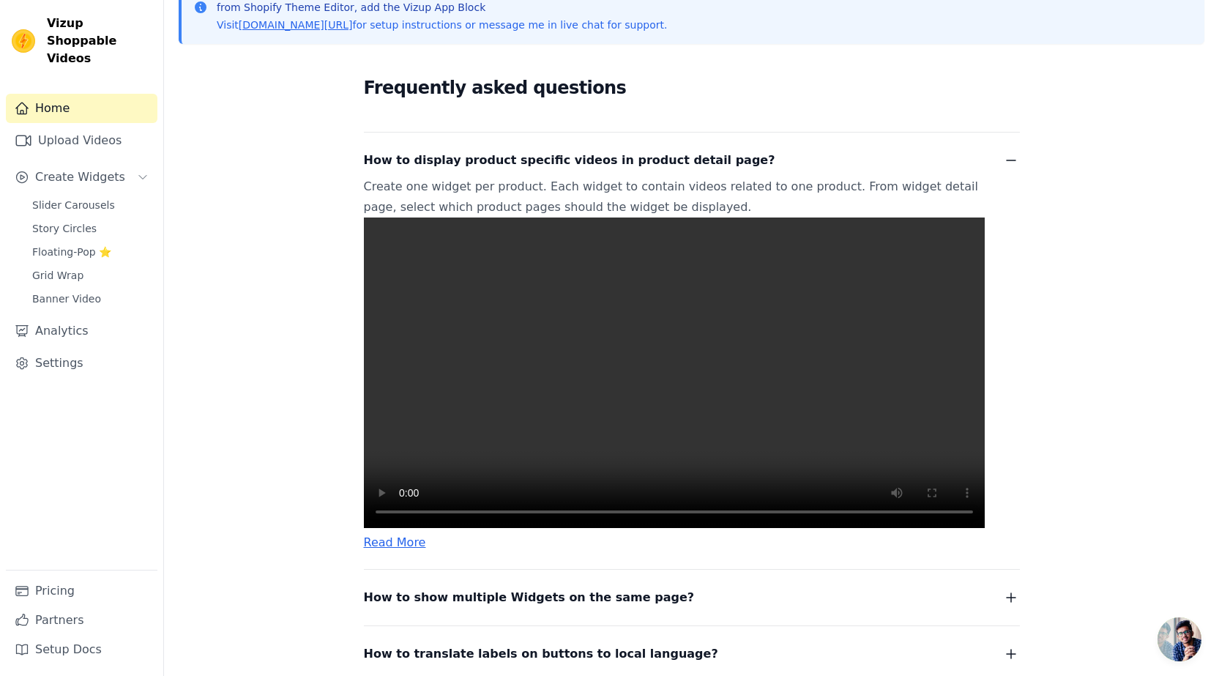
click at [289, 151] on div "Frequently asked questions How to display product specific videos in product de…" at bounding box center [691, 397] width 937 height 682
click at [95, 168] on span "Create Widgets" at bounding box center [80, 177] width 90 height 18
click at [78, 163] on button "Create Widgets" at bounding box center [82, 177] width 152 height 29
click at [75, 198] on span "Slider Carousels" at bounding box center [73, 205] width 83 height 15
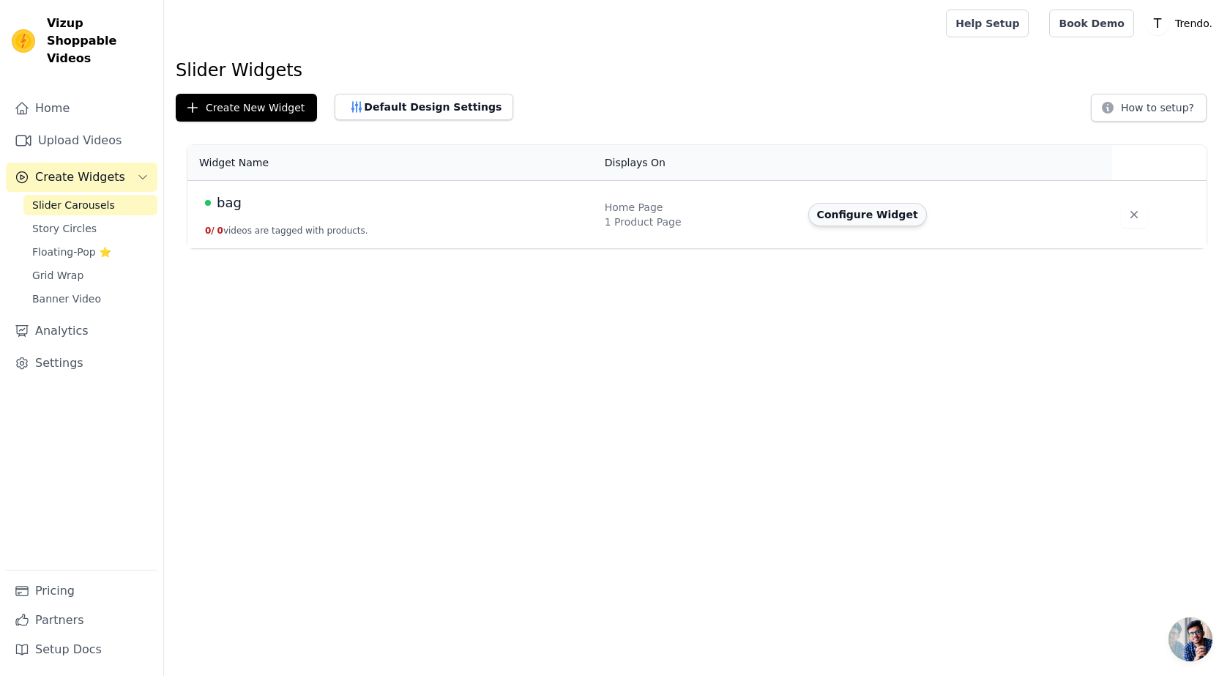
click at [830, 218] on button "Configure Widget" at bounding box center [867, 214] width 119 height 23
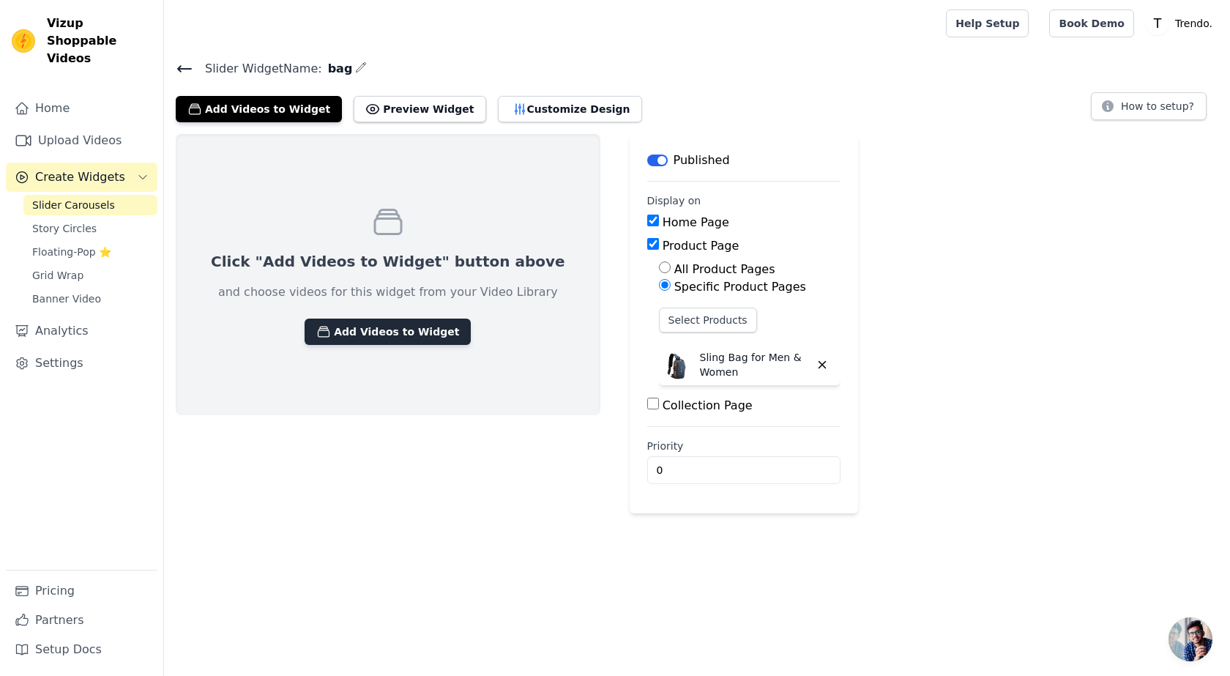
click at [351, 332] on button "Add Videos to Widget" at bounding box center [388, 332] width 166 height 26
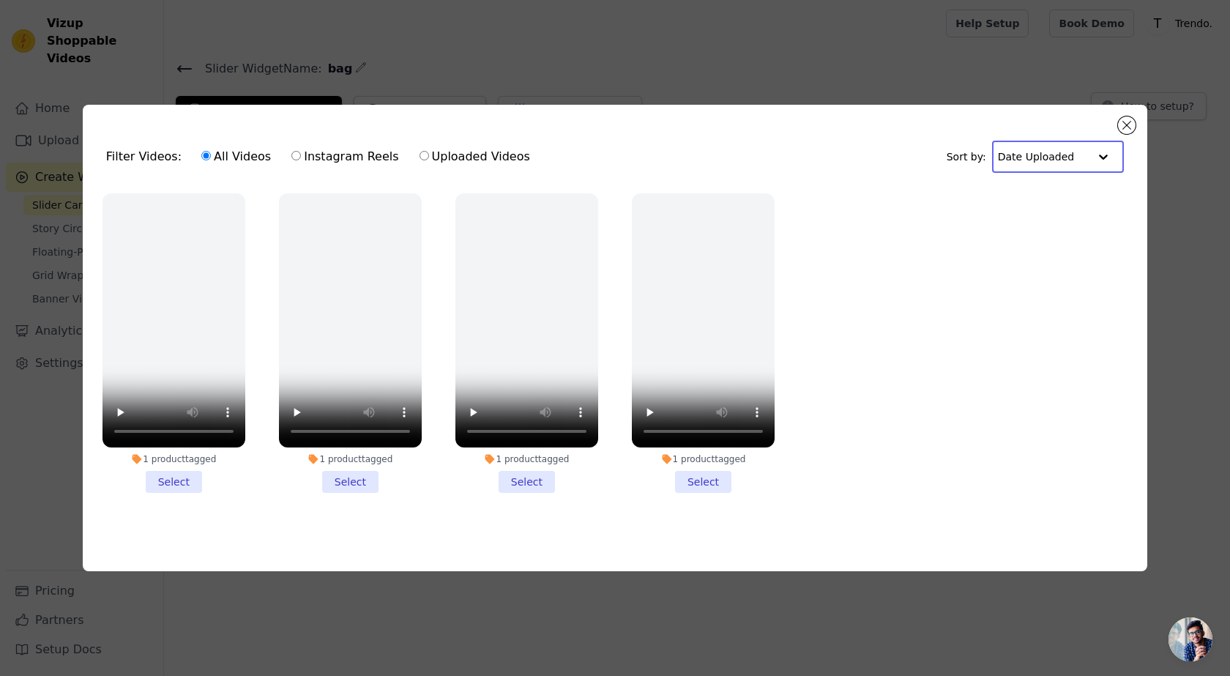
click at [1041, 155] on input "text" at bounding box center [1043, 156] width 91 height 29
click at [420, 154] on input "Uploaded Videos" at bounding box center [425, 156] width 10 height 10
radio input "true"
click at [833, 75] on div "Filter Videos: All Videos Instagram Reels Uploaded Videos Sort by: Date Uploade…" at bounding box center [615, 338] width 1230 height 676
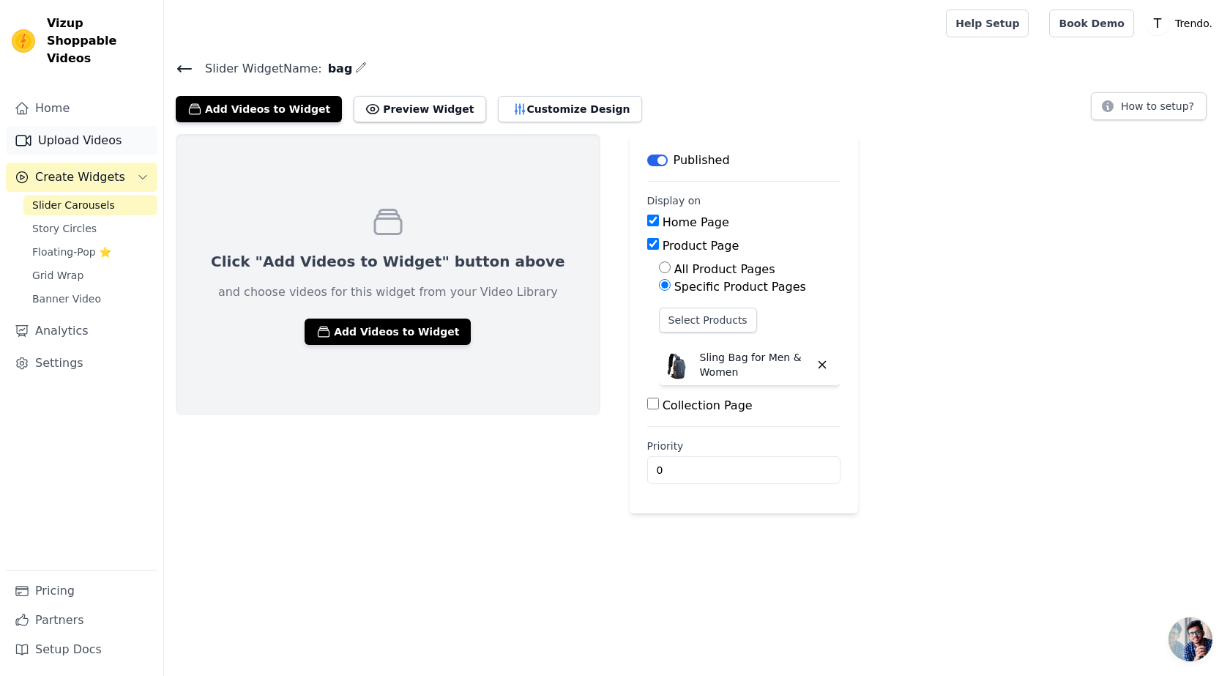
click at [62, 126] on link "Upload Videos" at bounding box center [82, 140] width 152 height 29
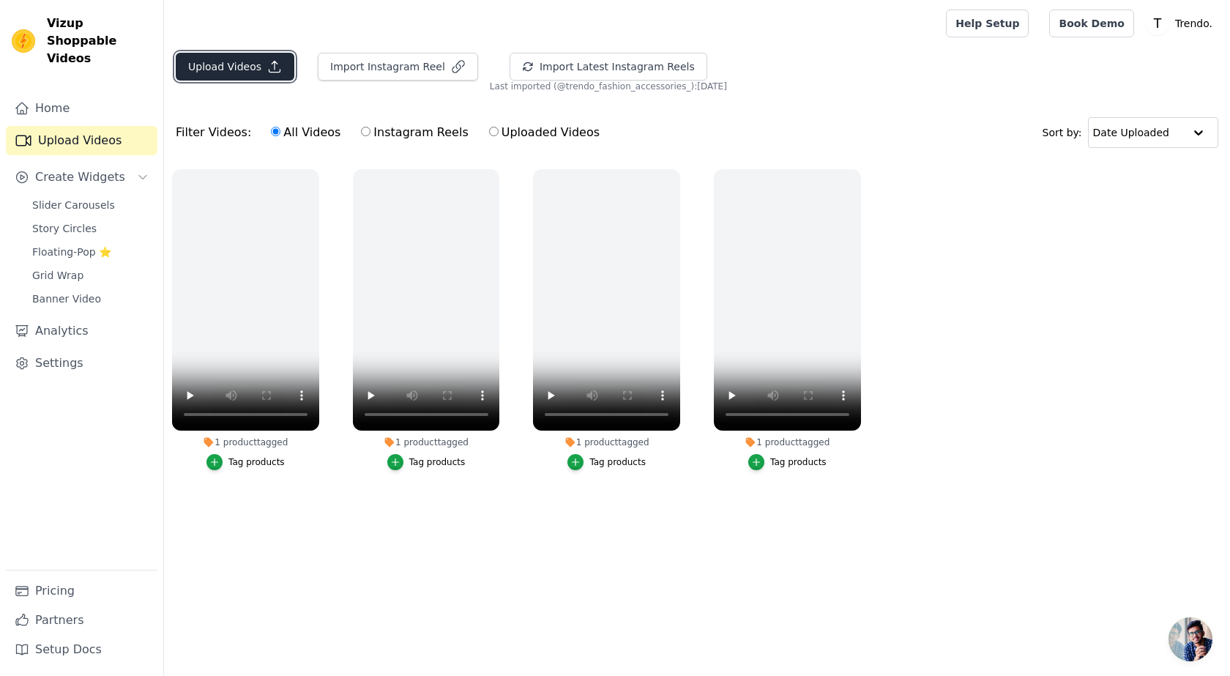
click at [220, 62] on button "Upload Videos" at bounding box center [235, 67] width 119 height 28
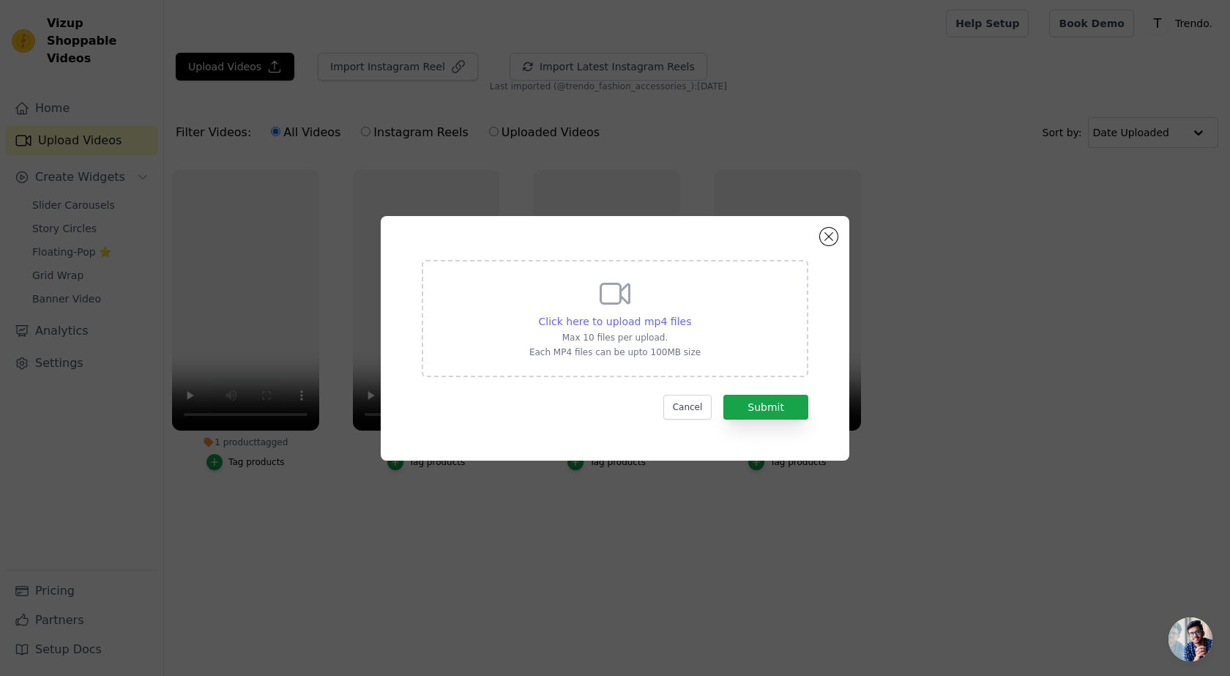
click at [613, 319] on span "Click here to upload mp4 files" at bounding box center [615, 322] width 153 height 12
click at [690, 314] on input "Click here to upload mp4 files Max 10 files per upload. Each MP4 files can be u…" at bounding box center [690, 313] width 1 height 1
type input "C:\fakepath\244a78df0e56bc3c62ac3538738e29e1.mp4"
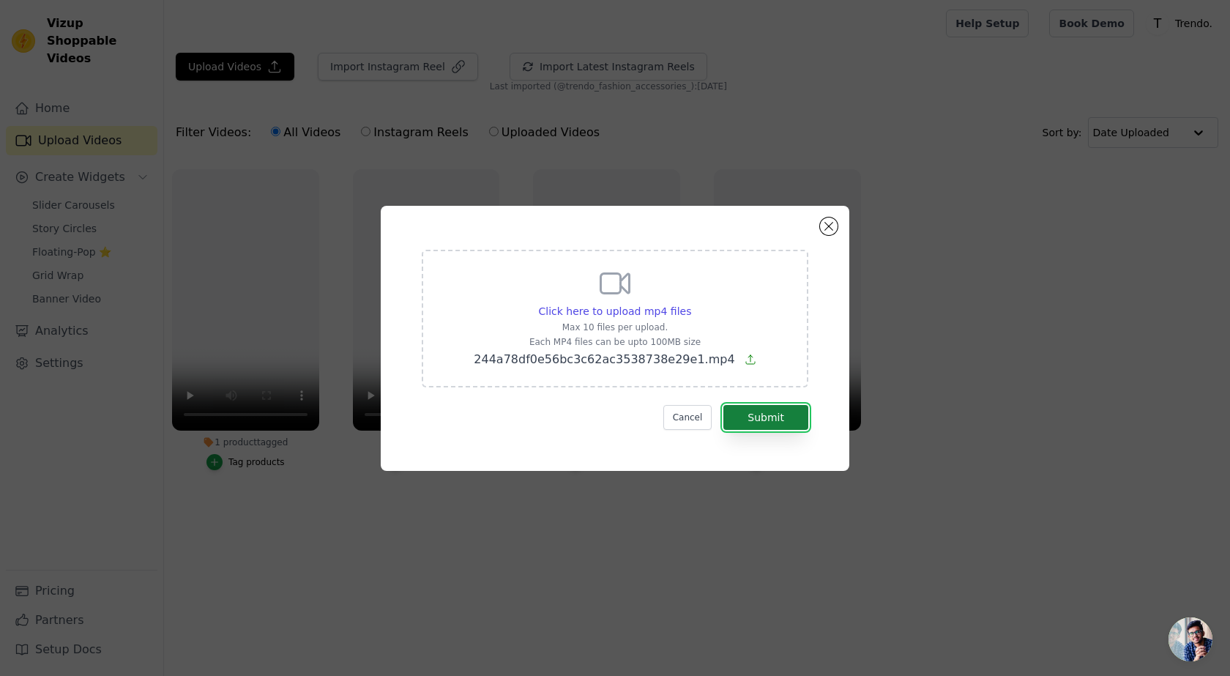
click at [787, 417] on button "Submit" at bounding box center [765, 417] width 85 height 25
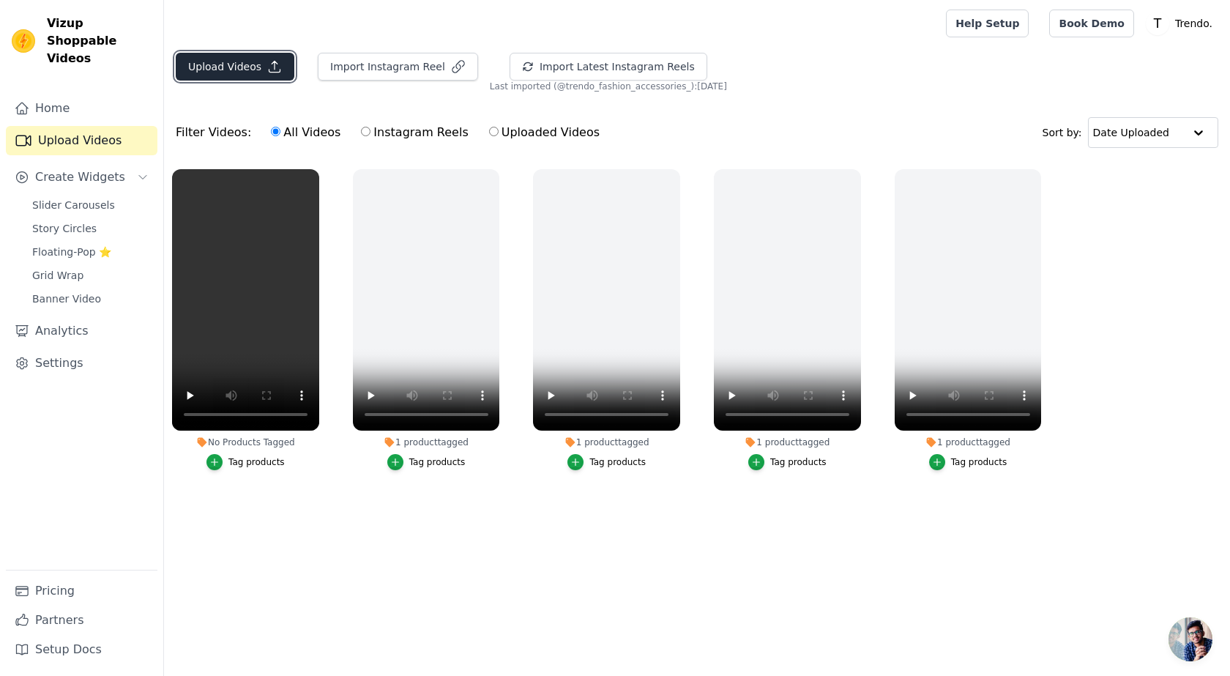
click at [235, 63] on button "Upload Videos" at bounding box center [235, 67] width 119 height 28
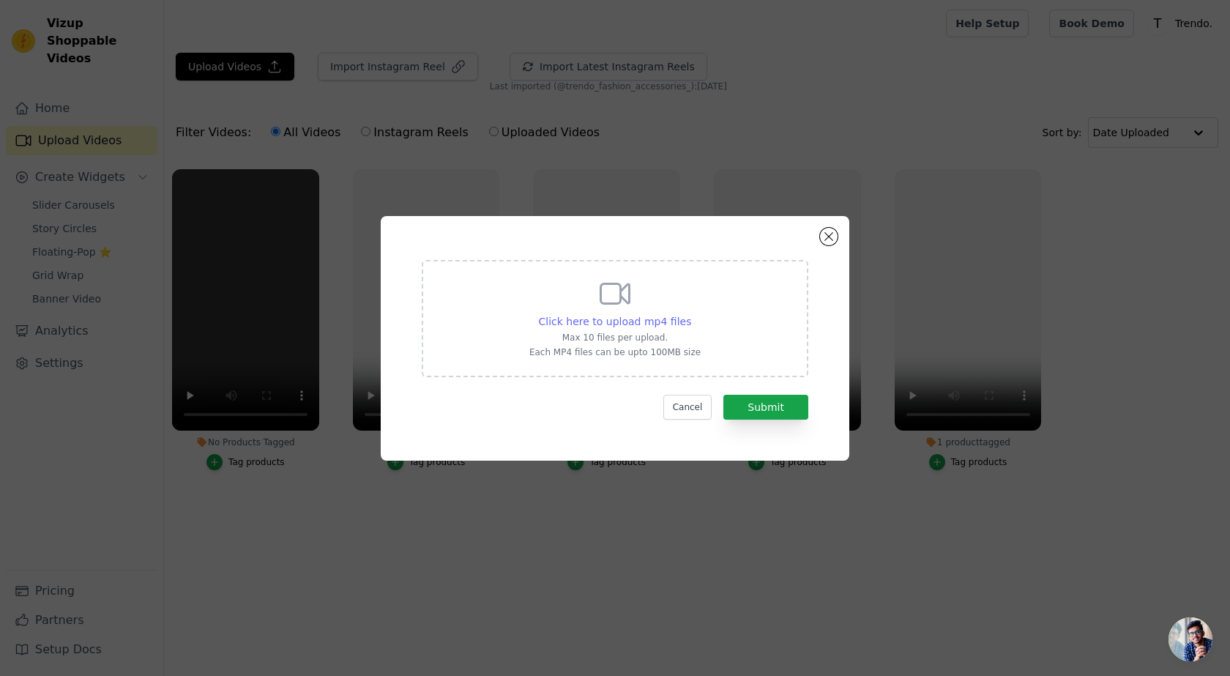
click at [585, 322] on span "Click here to upload mp4 files" at bounding box center [615, 322] width 153 height 12
click at [690, 314] on input "Click here to upload mp4 files Max 10 files per upload. Each MP4 files can be u…" at bounding box center [690, 313] width 1 height 1
type input "C:\fakepath\b5d56d22416389e41b0fb92e34865f09.mp4"
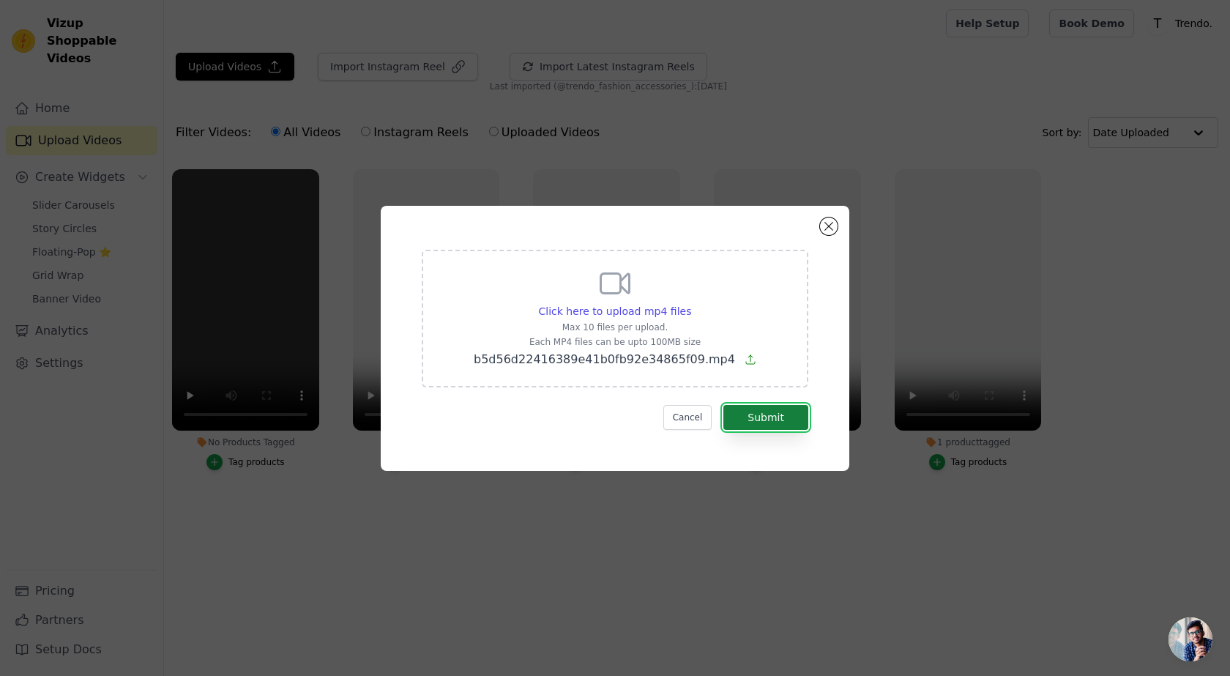
click at [787, 422] on button "Submit" at bounding box center [765, 417] width 85 height 25
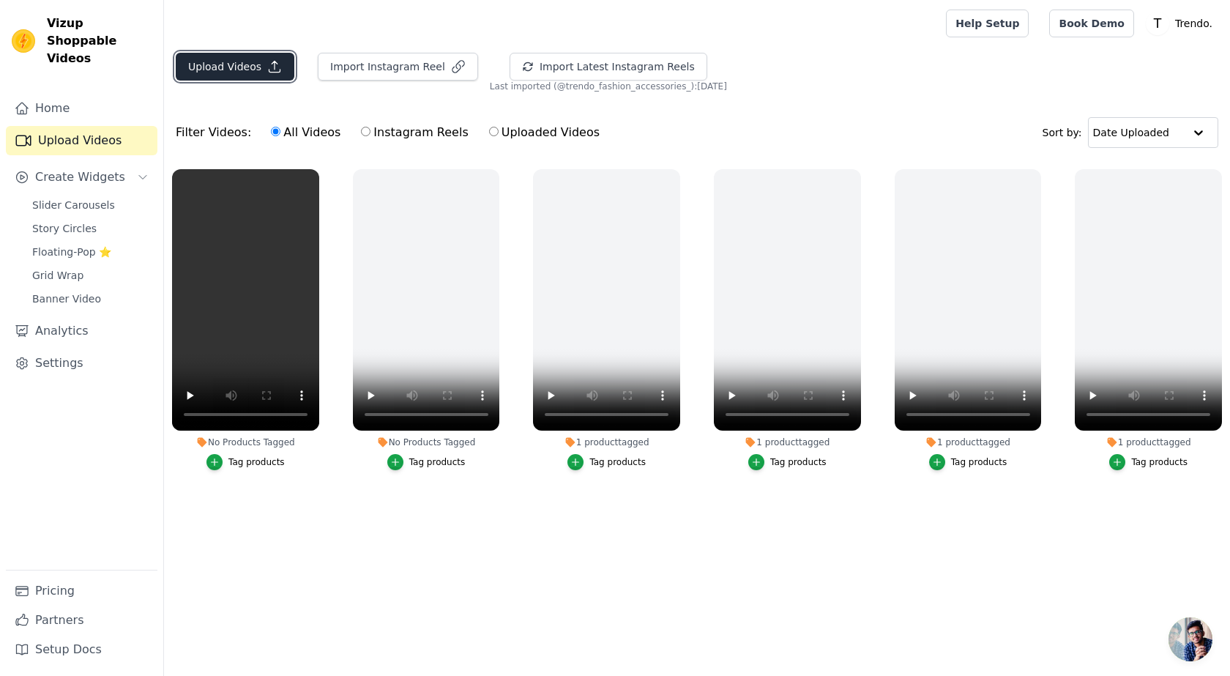
click at [213, 67] on button "Upload Videos" at bounding box center [235, 67] width 119 height 28
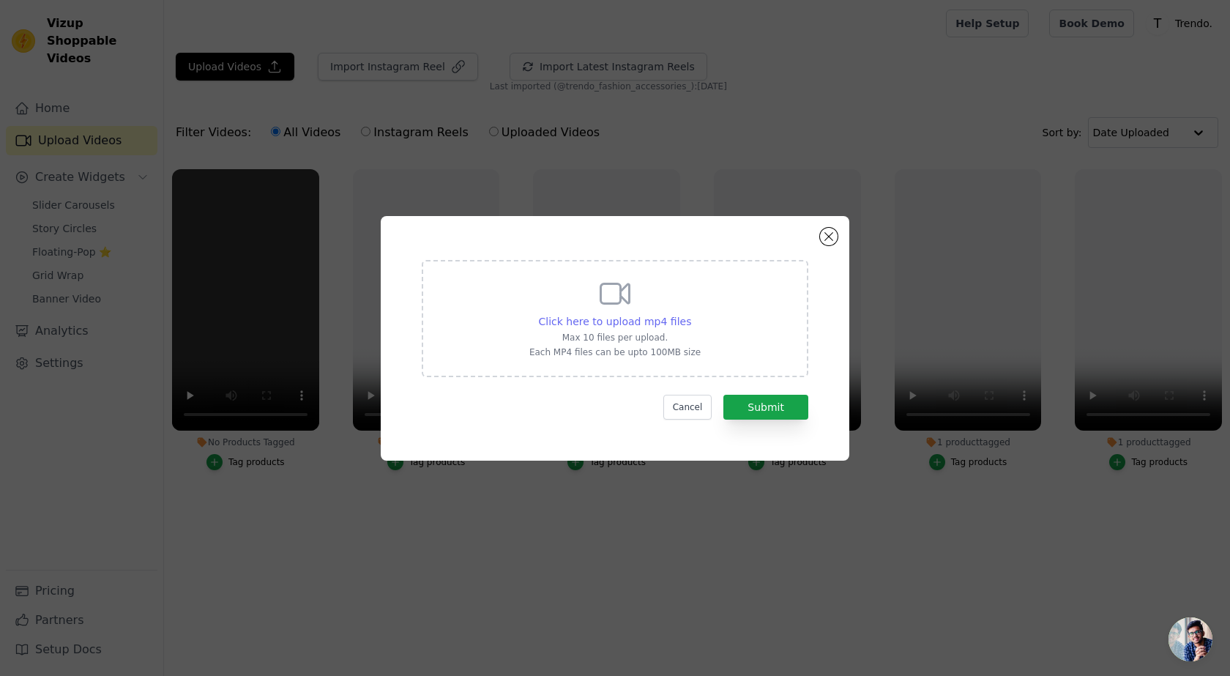
click at [613, 324] on span "Click here to upload mp4 files" at bounding box center [615, 322] width 153 height 12
click at [690, 314] on input "Click here to upload mp4 files Max 10 files per upload. Each MP4 files can be u…" at bounding box center [690, 313] width 1 height 1
type input "C:\fakepath\989e80a3e563773db66643d9f6b7ef9e.mp4"
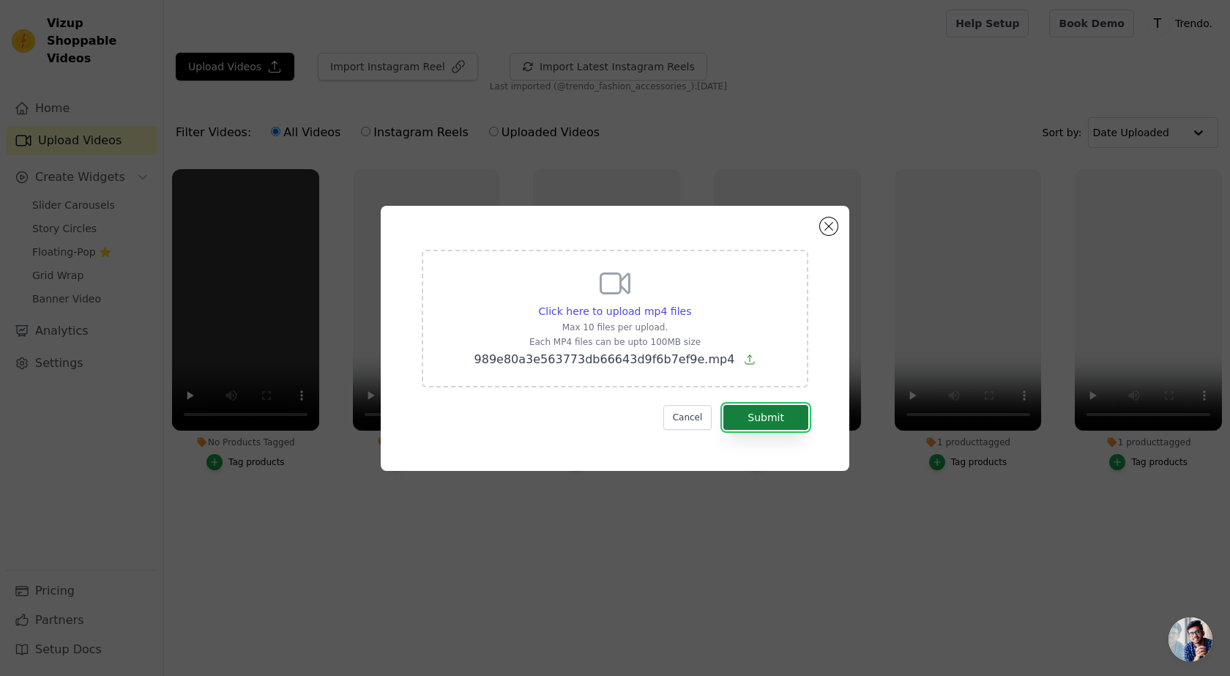
click at [757, 421] on button "Submit" at bounding box center [765, 417] width 85 height 25
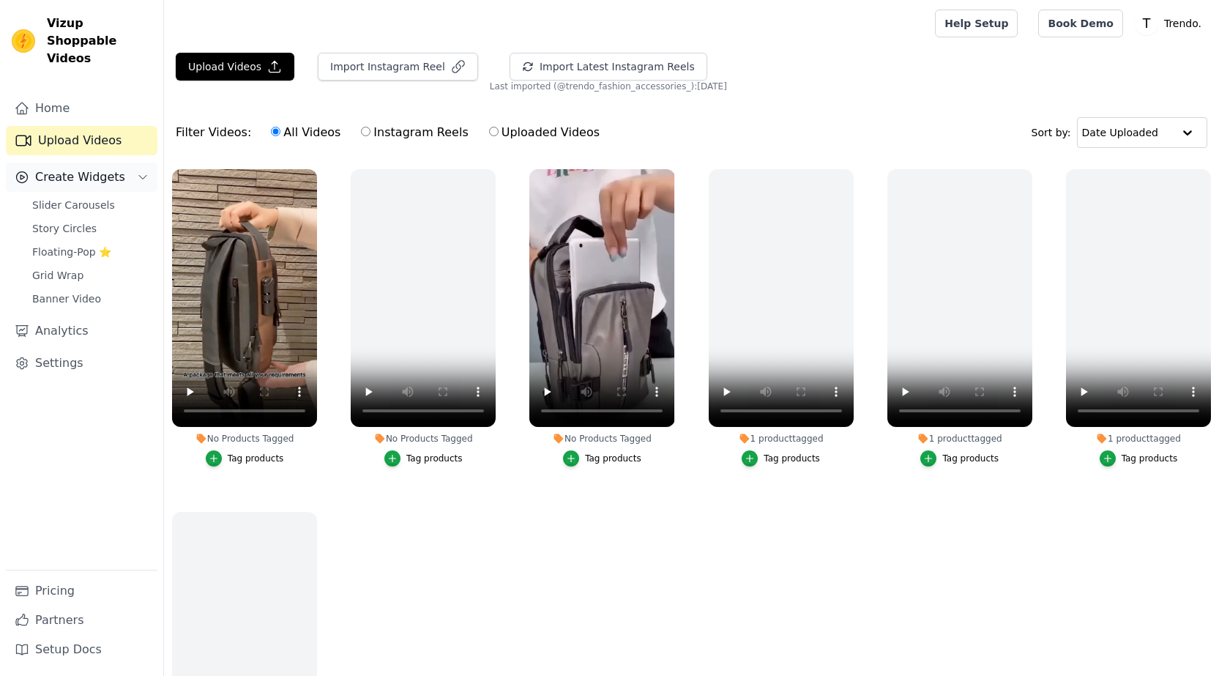
click at [93, 170] on button "Create Widgets" at bounding box center [82, 177] width 152 height 29
click at [103, 168] on span "Create Widgets" at bounding box center [80, 177] width 90 height 18
click at [100, 198] on span "Slider Carousels" at bounding box center [73, 205] width 83 height 15
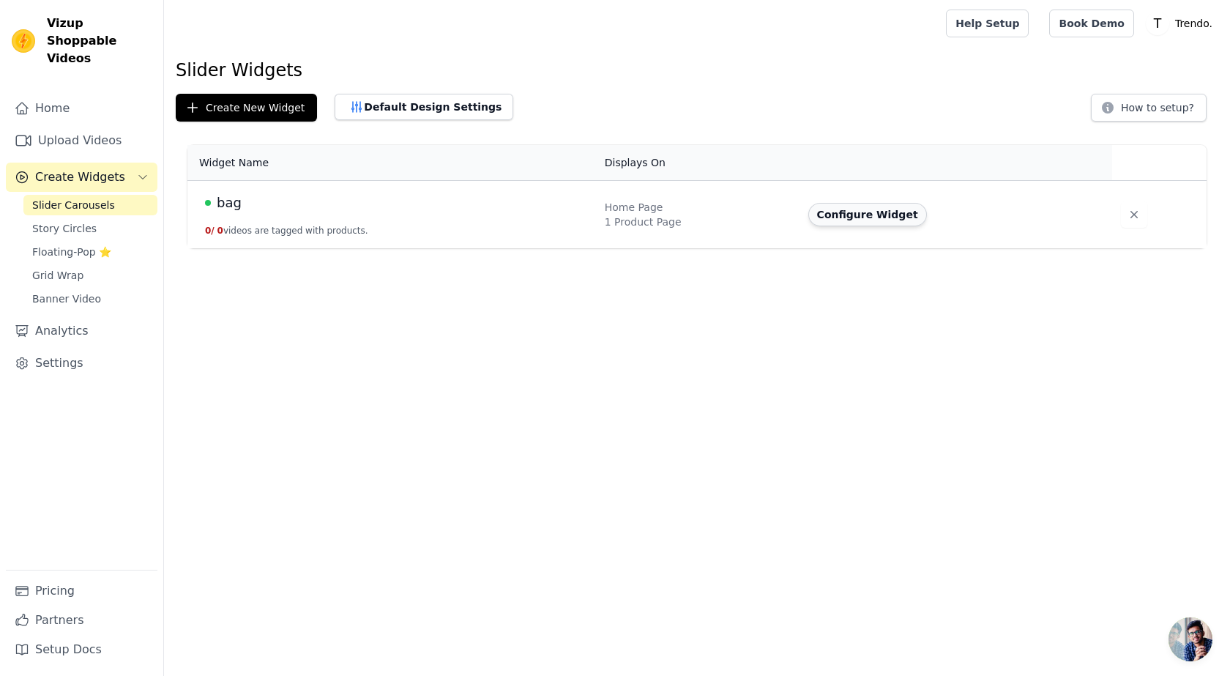
click at [880, 218] on button "Configure Widget" at bounding box center [867, 214] width 119 height 23
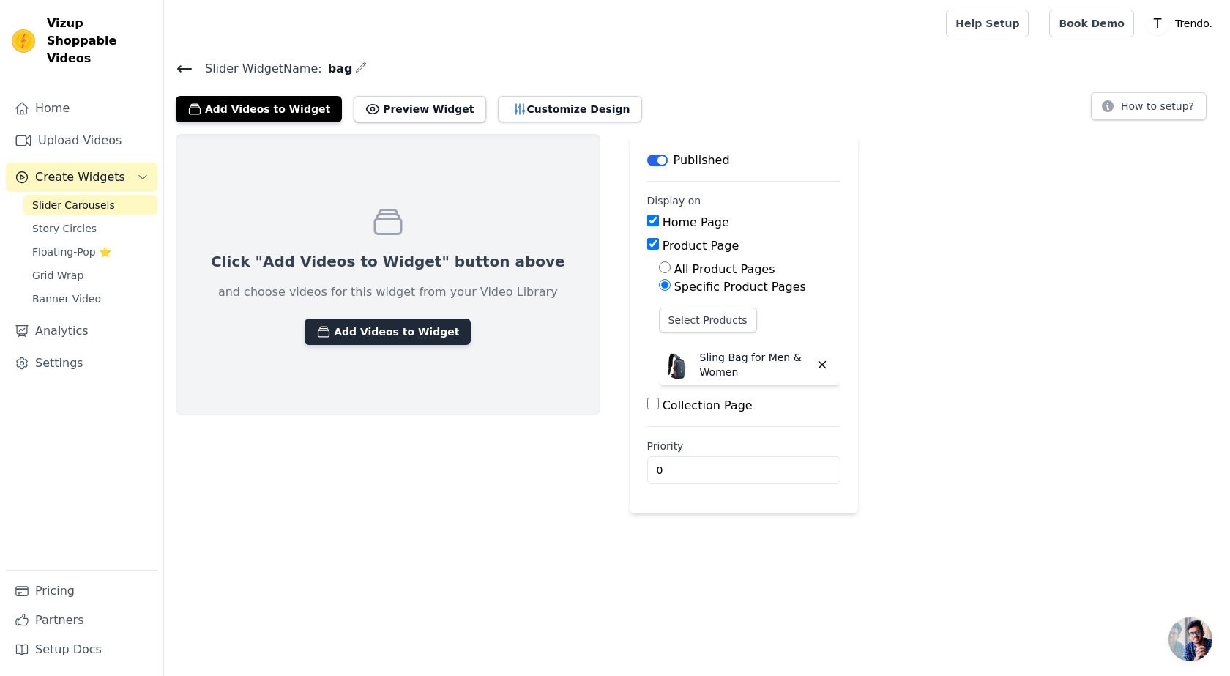
click at [406, 334] on button "Add Videos to Widget" at bounding box center [388, 332] width 166 height 26
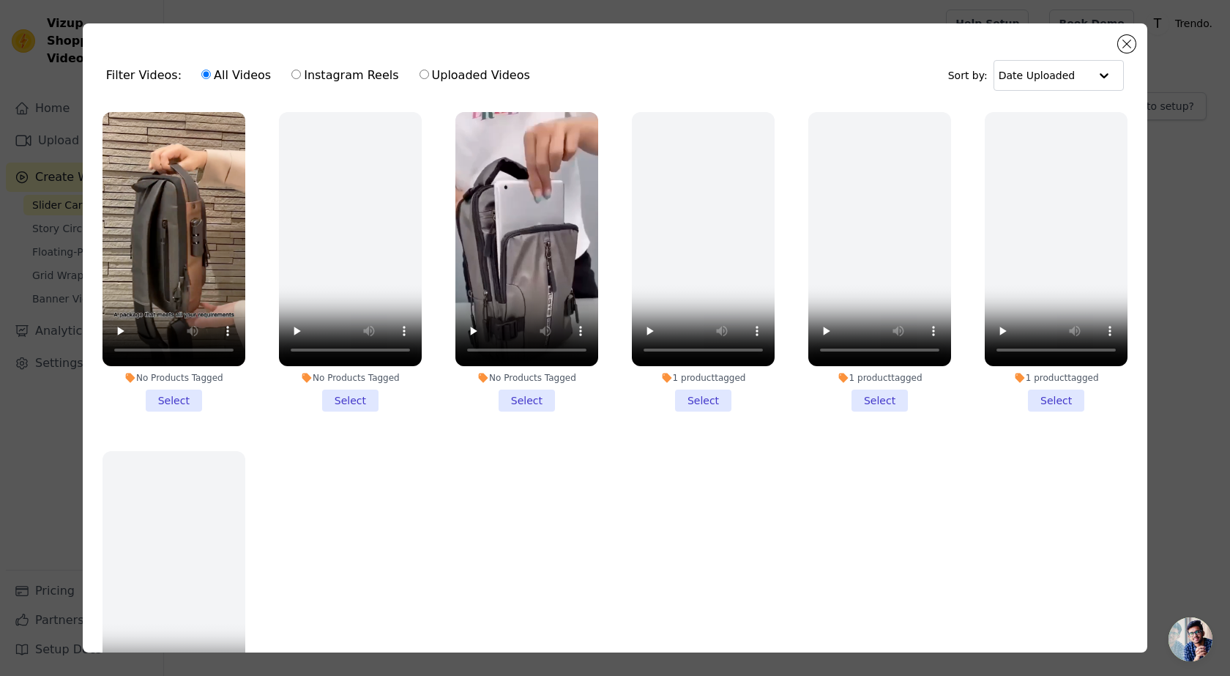
click at [185, 396] on li "No Products Tagged Select" at bounding box center [174, 261] width 143 height 299
click at [0, 0] on input "No Products Tagged Select" at bounding box center [0, 0] width 0 height 0
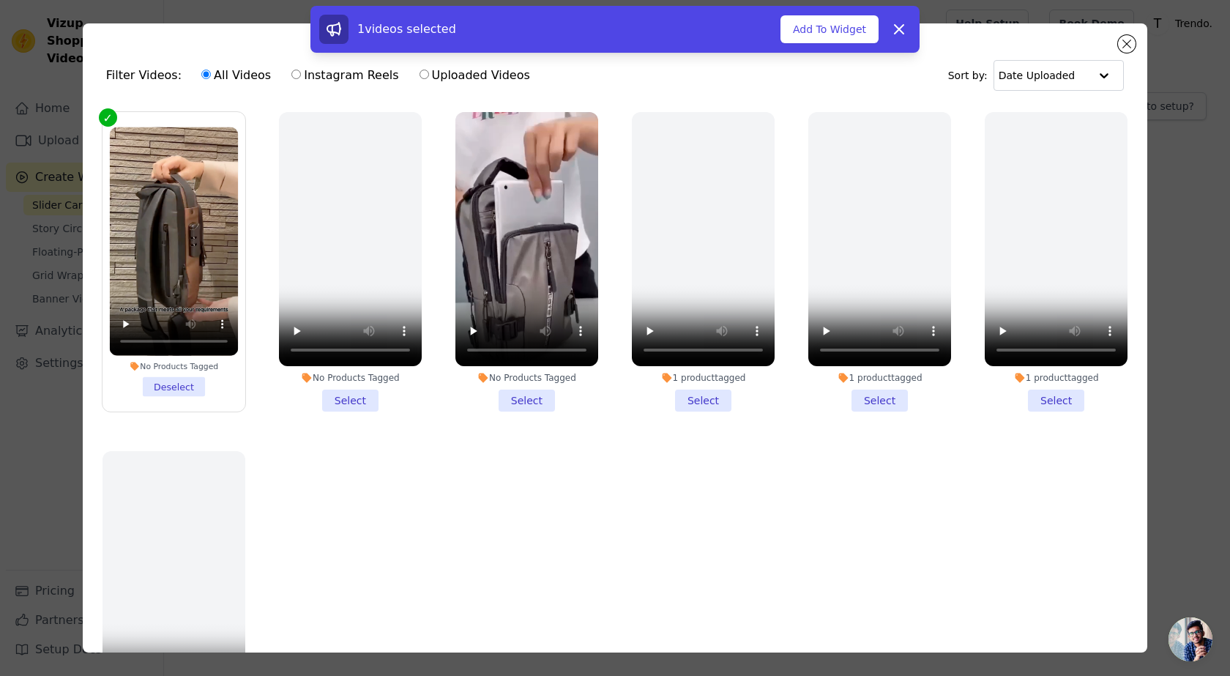
click at [525, 395] on li "No Products Tagged Select" at bounding box center [526, 261] width 143 height 299
click at [0, 0] on input "No Products Tagged Select" at bounding box center [0, 0] width 0 height 0
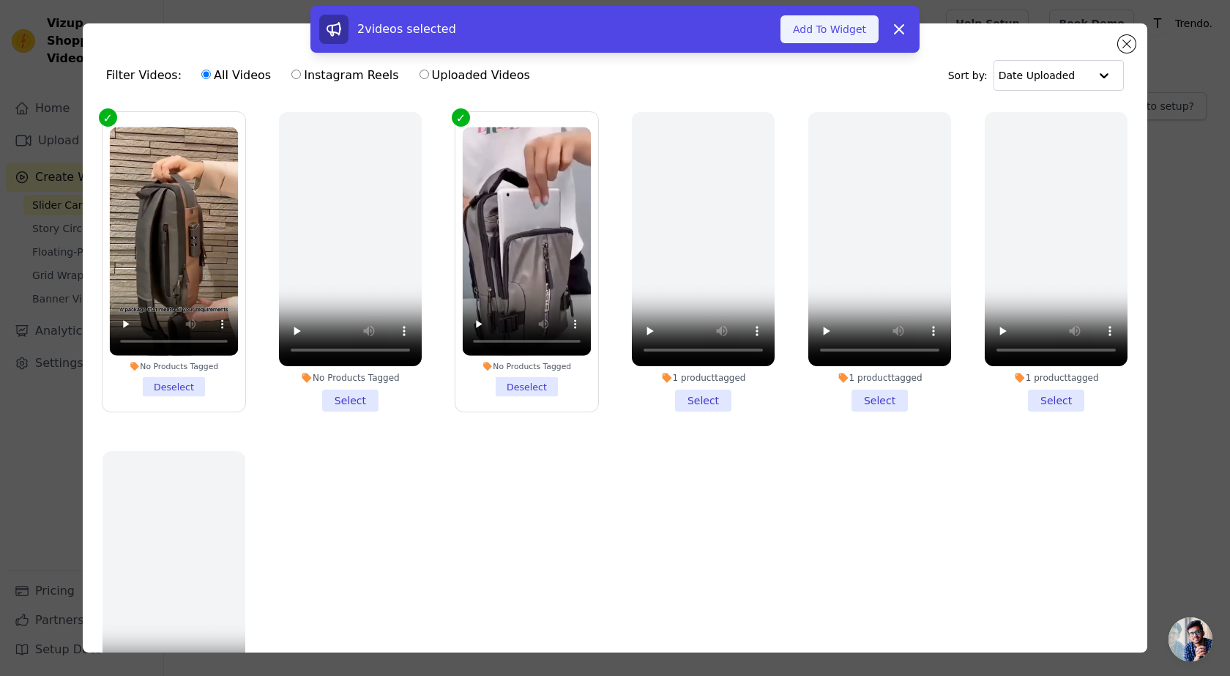
click at [836, 39] on button "Add To Widget" at bounding box center [830, 29] width 98 height 28
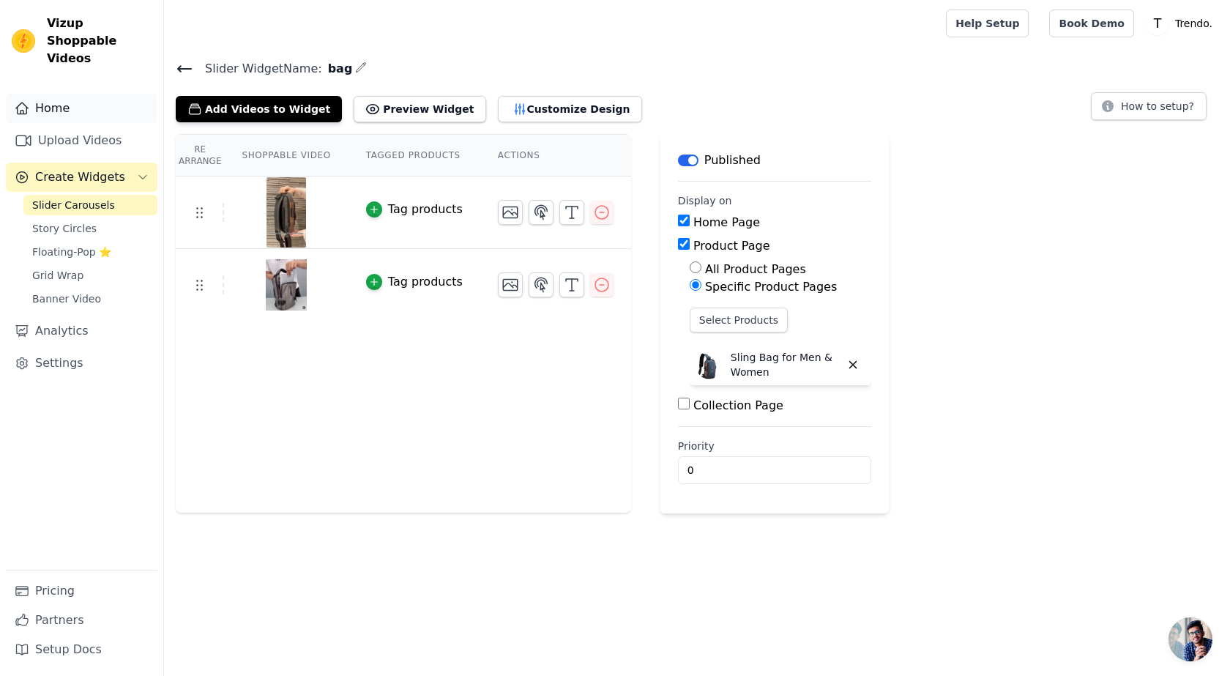
click at [81, 94] on link "Home" at bounding box center [82, 108] width 152 height 29
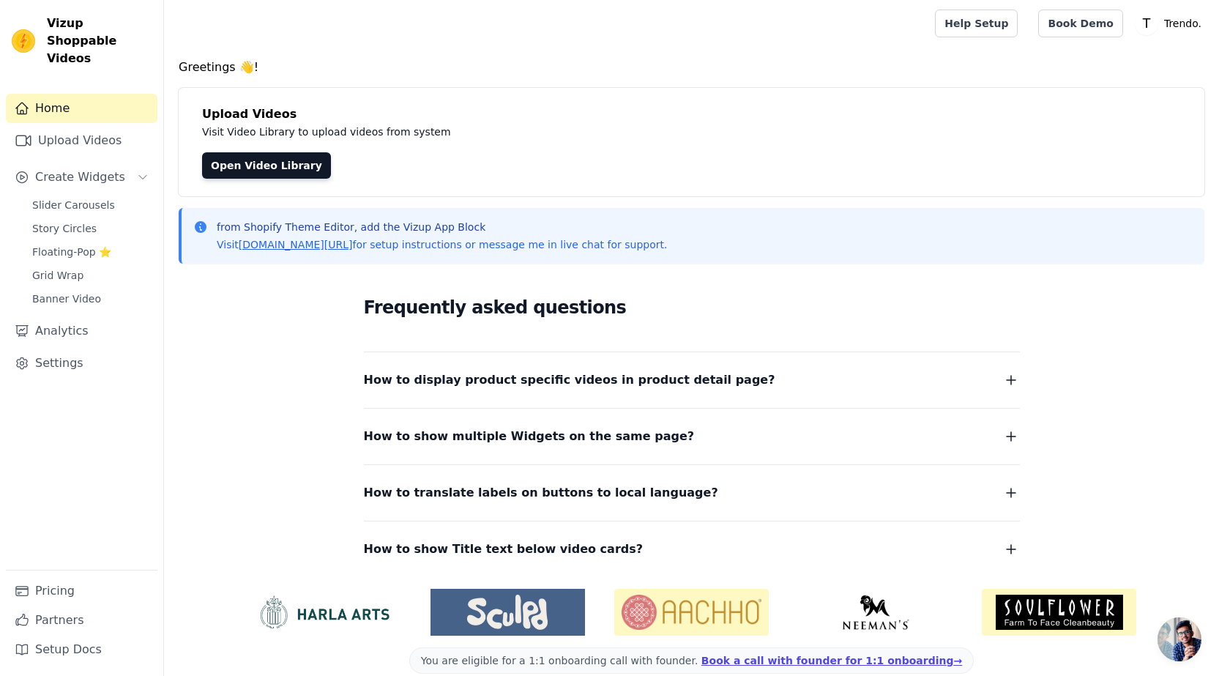
click at [1008, 384] on icon "button" at bounding box center [1011, 380] width 18 height 18
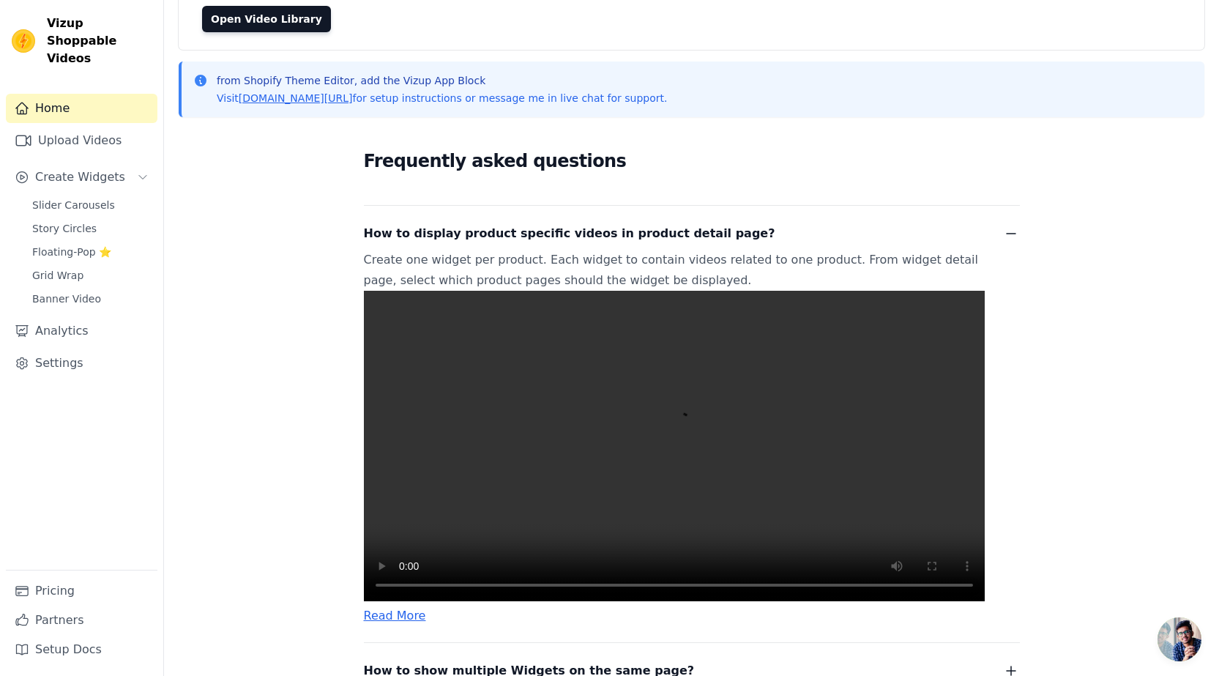
scroll to position [293, 0]
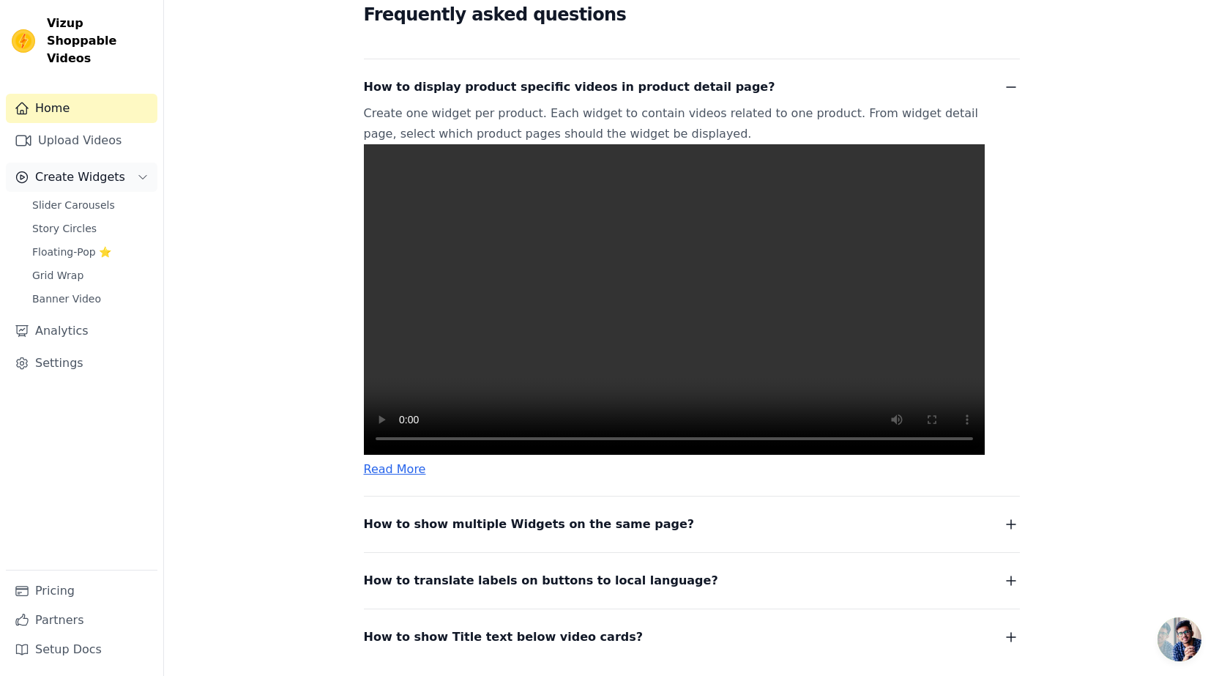
click at [72, 168] on span "Create Widgets" at bounding box center [80, 177] width 90 height 18
click at [92, 198] on span "Slider Carousels" at bounding box center [73, 205] width 83 height 15
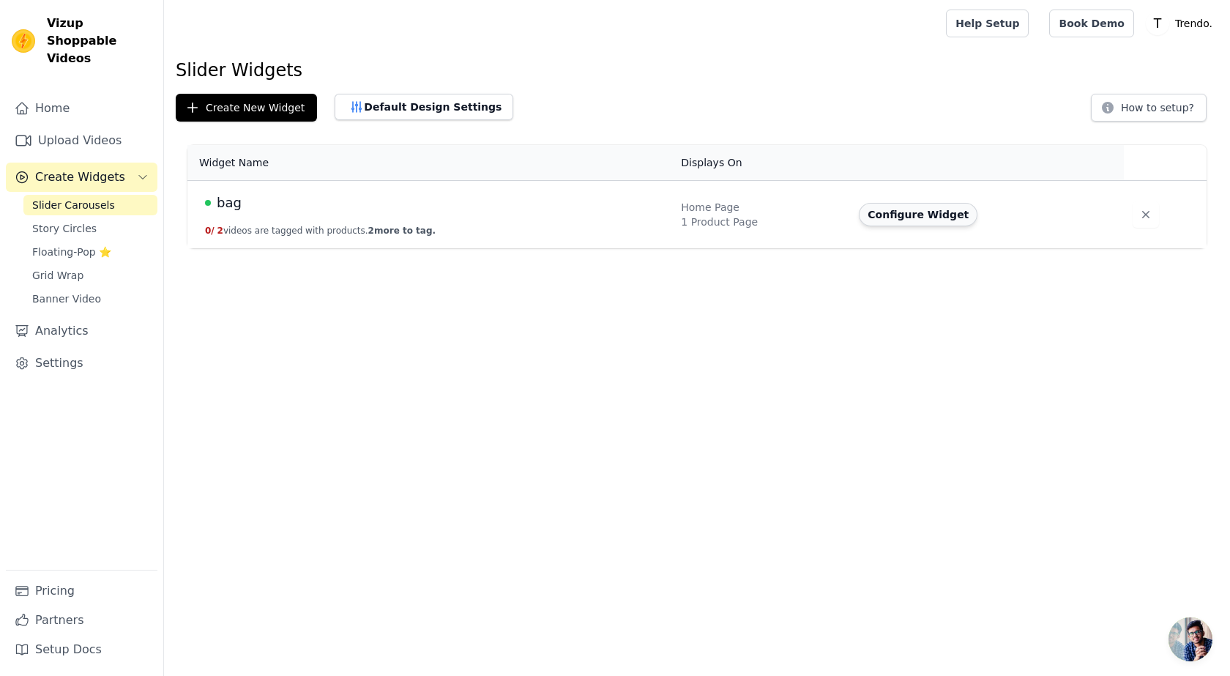
click at [905, 215] on button "Configure Widget" at bounding box center [918, 214] width 119 height 23
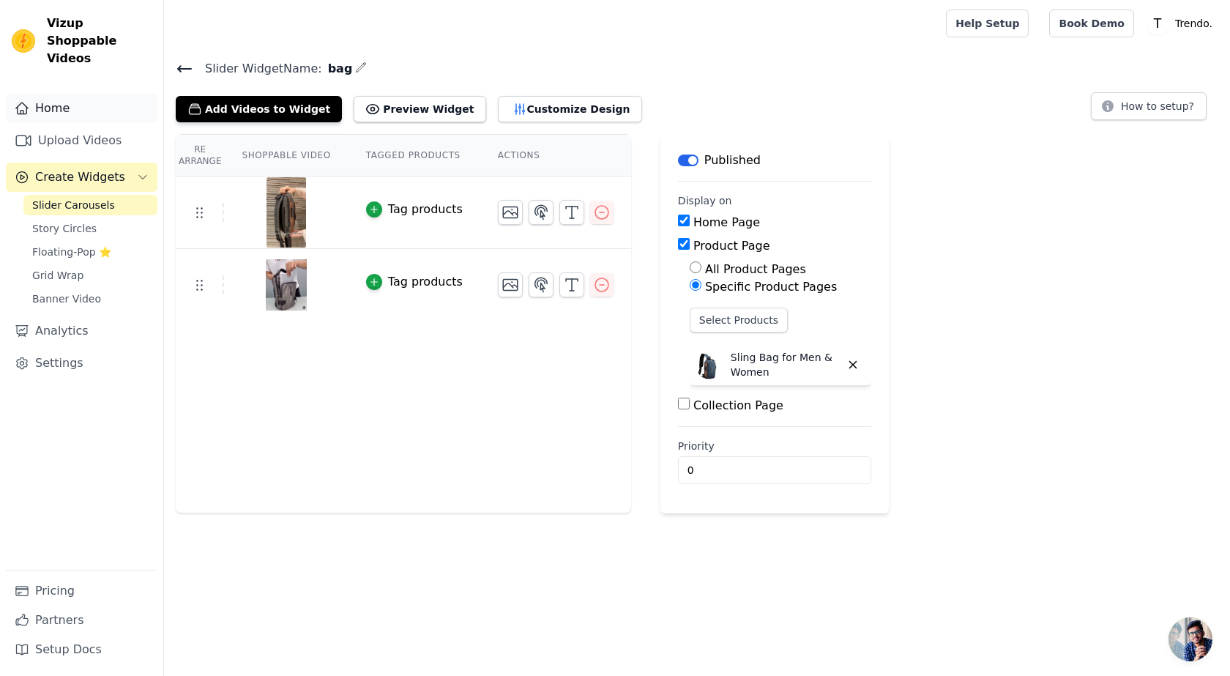
click at [50, 94] on link "Home" at bounding box center [82, 108] width 152 height 29
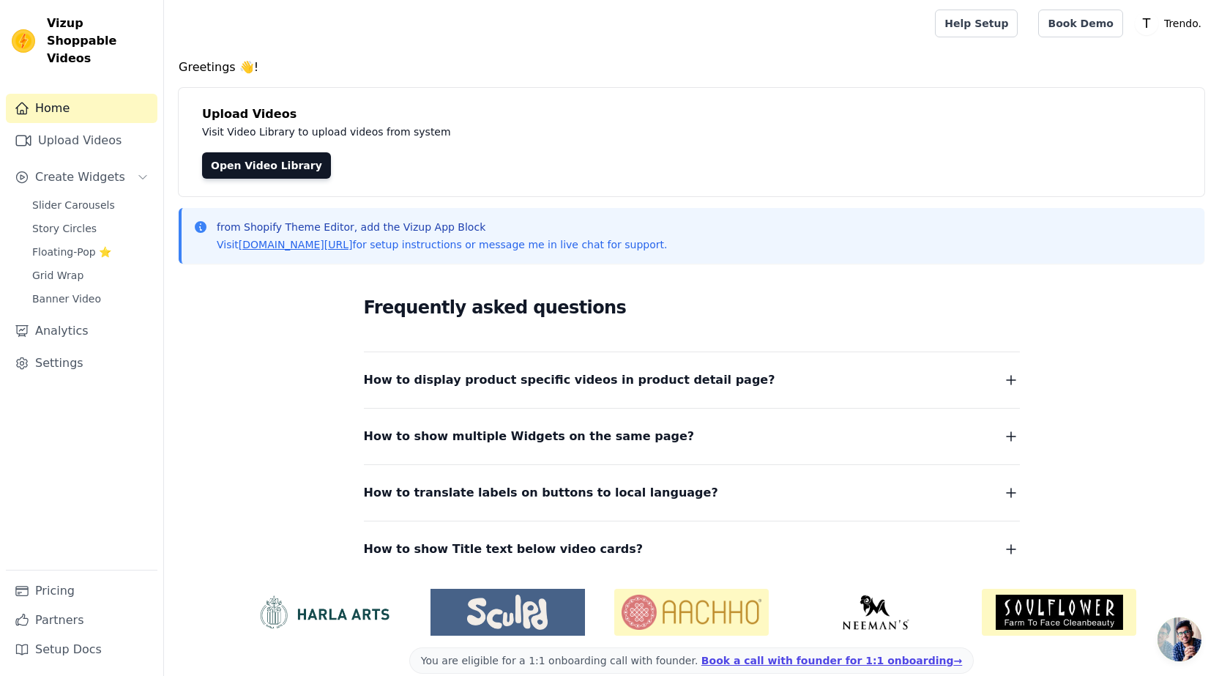
click at [1005, 377] on icon "button" at bounding box center [1011, 380] width 18 height 18
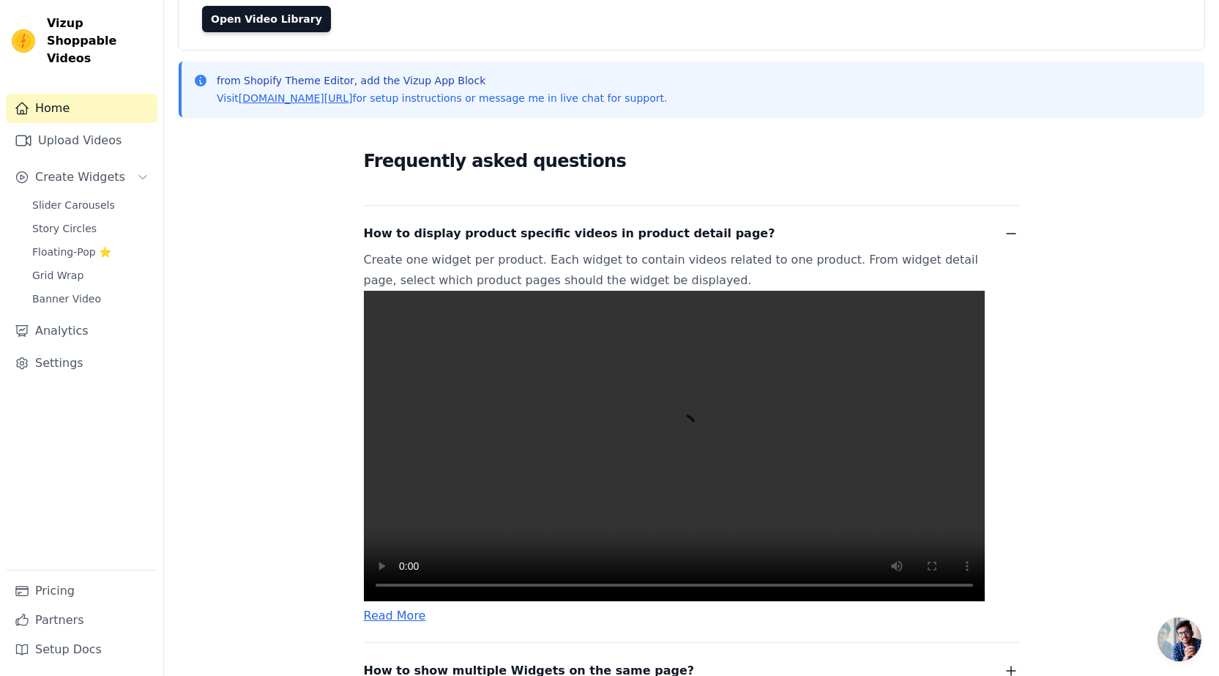
scroll to position [293, 0]
